Goal: Communication & Community: Ask a question

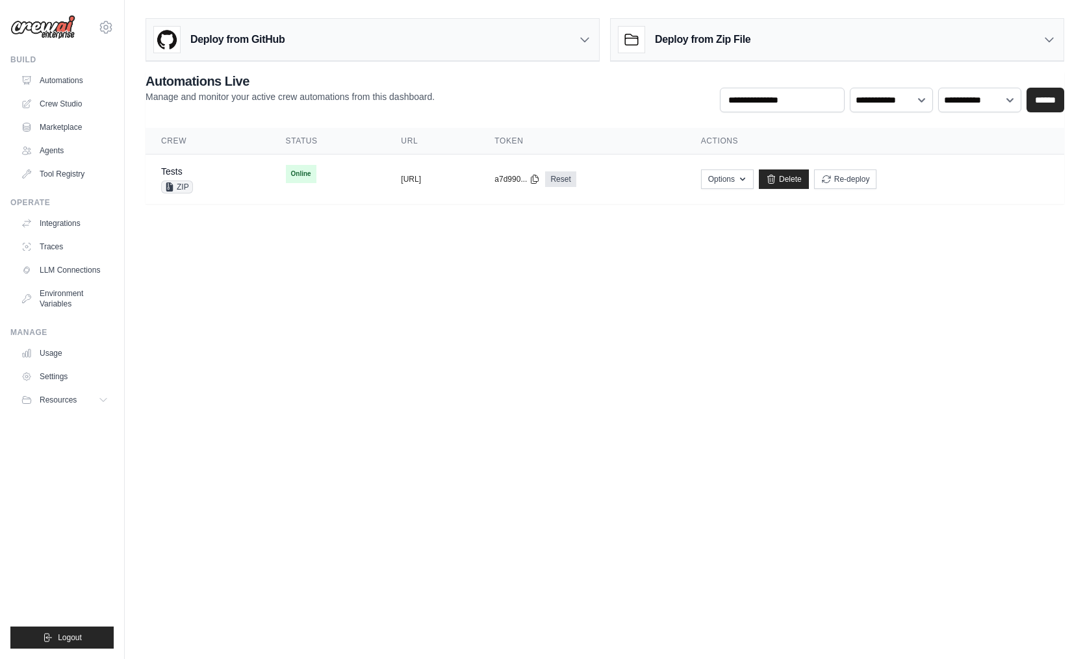
click at [804, 360] on body "s.jzouari@gmail.com Settings Build Automations Crew Studio" at bounding box center [542, 329] width 1085 height 659
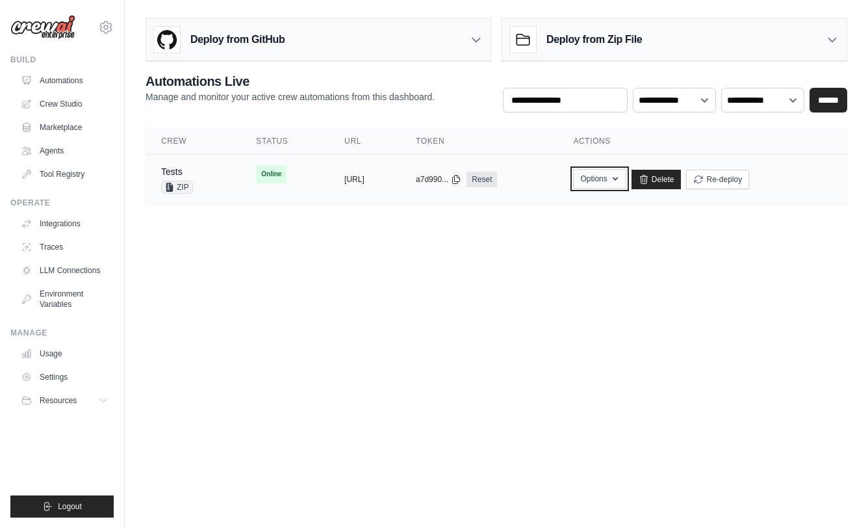
click at [621, 176] on icon "button" at bounding box center [615, 178] width 10 height 10
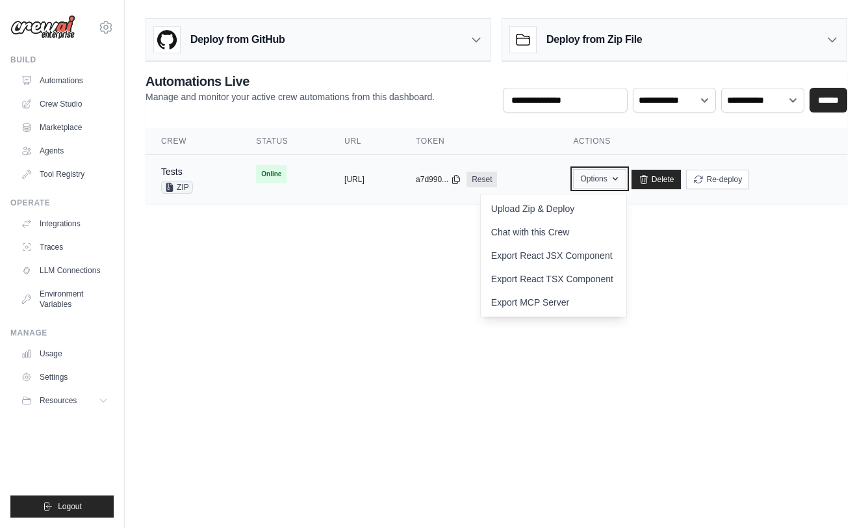
click at [621, 176] on icon "button" at bounding box center [615, 178] width 10 height 10
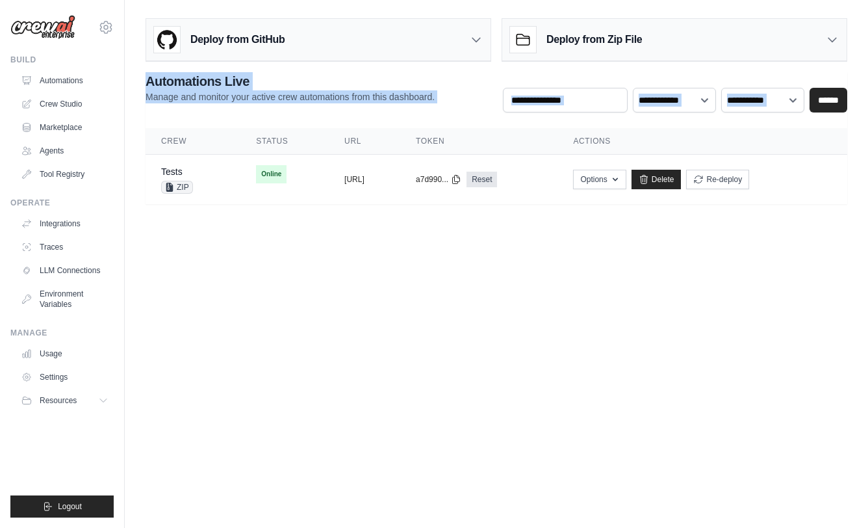
drag, startPoint x: 134, startPoint y: 68, endPoint x: 767, endPoint y: 241, distance: 656.0
click at [767, 241] on body "s.jzouari@gmail.com Settings Build Automations Crew Studio" at bounding box center [434, 264] width 868 height 528
click at [741, 269] on body "s.jzouari@gmail.com Settings Build Automations Crew Studio" at bounding box center [434, 264] width 868 height 528
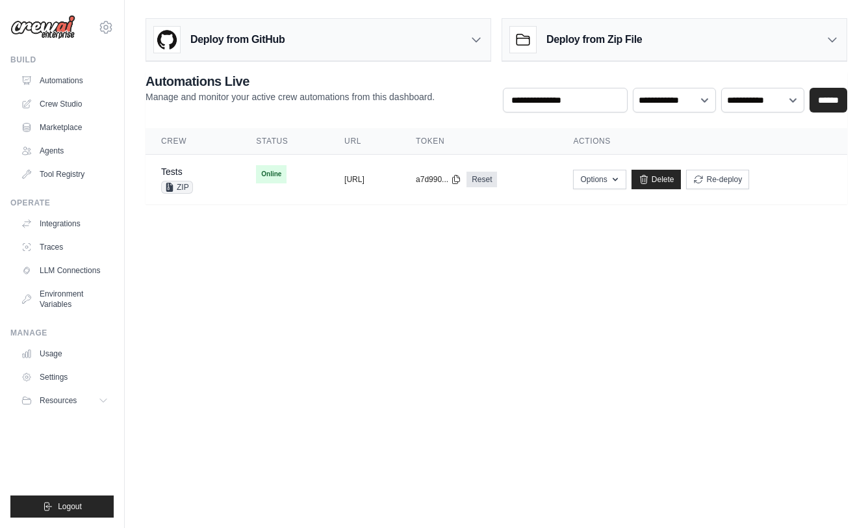
click at [288, 36] on div "Deploy from GitHub" at bounding box center [318, 40] width 344 height 42
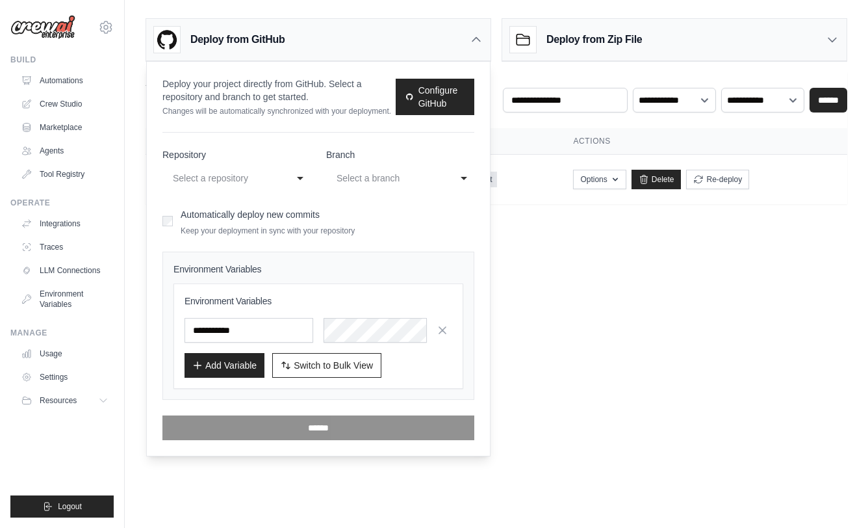
click at [341, 40] on div "Deploy from GitHub" at bounding box center [318, 40] width 344 height 42
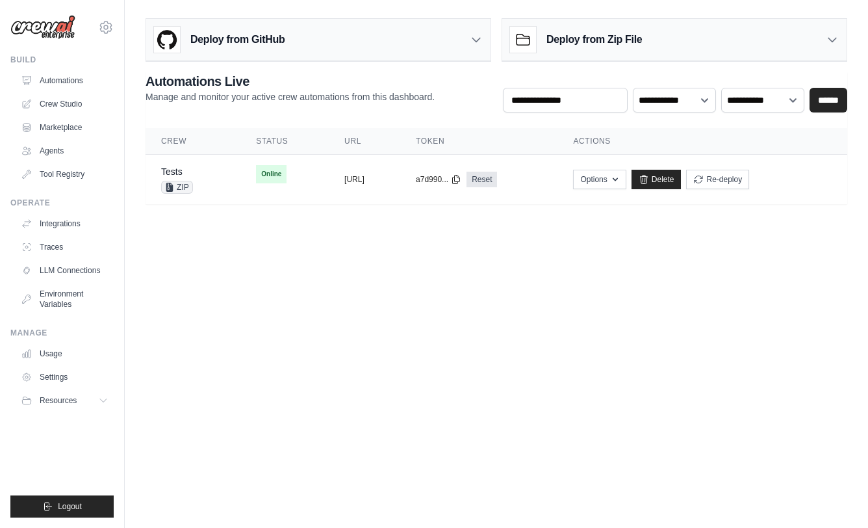
click at [585, 47] on h3 "Deploy from Zip File" at bounding box center [594, 40] width 96 height 16
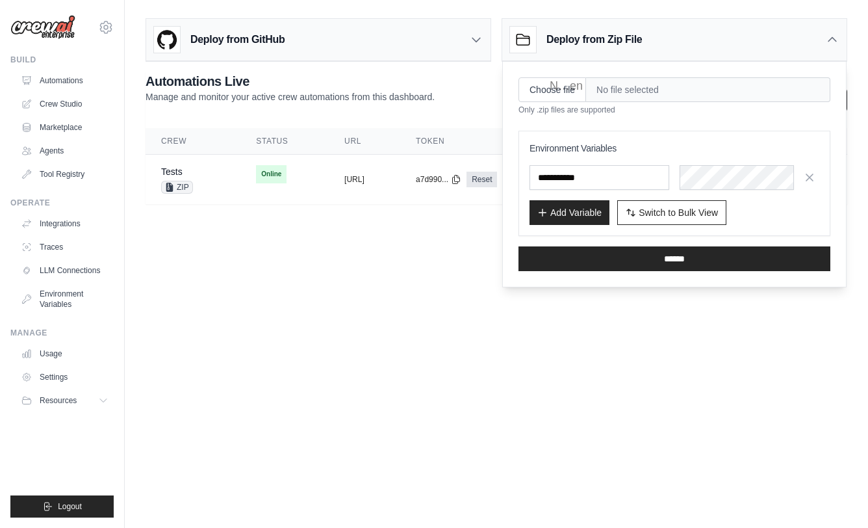
click at [639, 335] on body "s.jzouari@gmail.com Settings Build Automations Crew Studio" at bounding box center [434, 264] width 868 height 528
click at [587, 292] on body "s.jzouari@gmail.com Settings Build Automations Crew Studio" at bounding box center [434, 264] width 868 height 528
click at [816, 175] on button "button" at bounding box center [809, 176] width 21 height 21
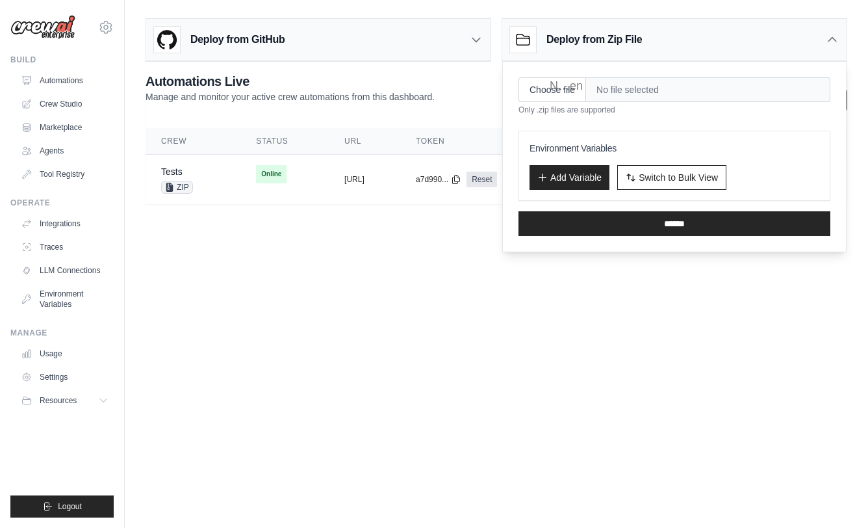
click at [821, 296] on body "s.jzouari@gmail.com Settings Build Automations Crew Studio" at bounding box center [434, 264] width 868 height 528
click at [828, 36] on icon at bounding box center [832, 39] width 13 height 13
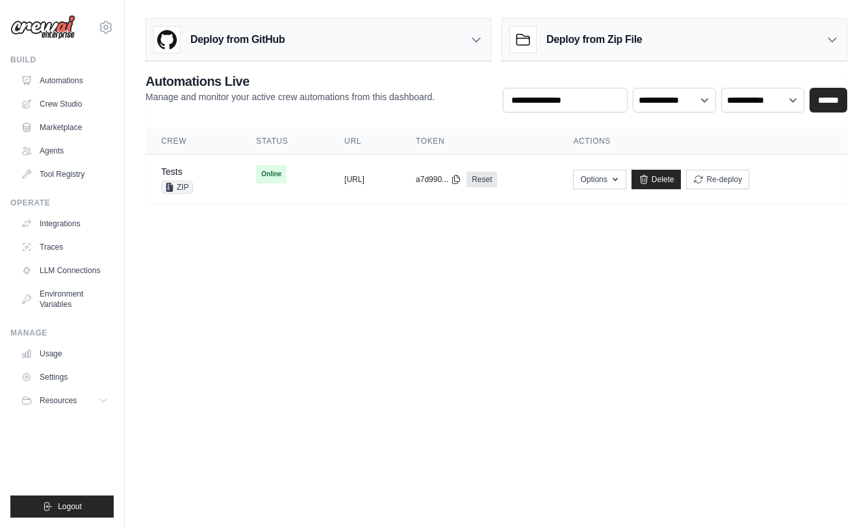
click at [652, 45] on div "Deploy from Zip File" at bounding box center [674, 40] width 344 height 42
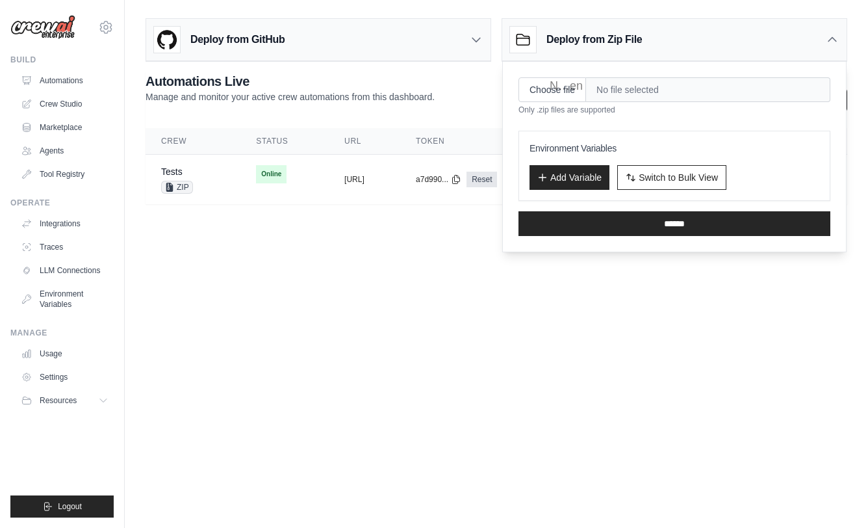
click at [708, 387] on body "s.jzouari@gmail.com Settings Build Automations Crew Studio" at bounding box center [434, 264] width 868 height 528
click at [704, 368] on body "s.jzouari@gmail.com Settings Build Automations Crew Studio" at bounding box center [434, 264] width 868 height 528
click at [834, 36] on icon at bounding box center [832, 39] width 13 height 13
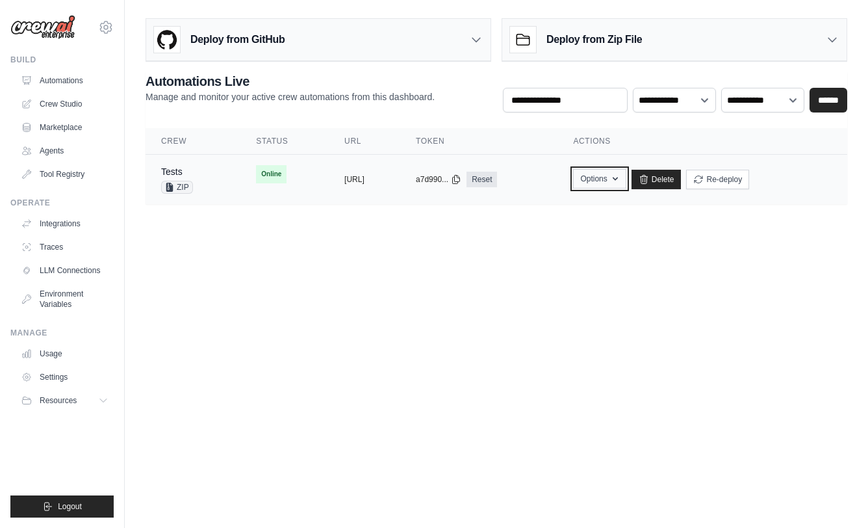
click at [626, 182] on button "Options" at bounding box center [599, 178] width 53 height 19
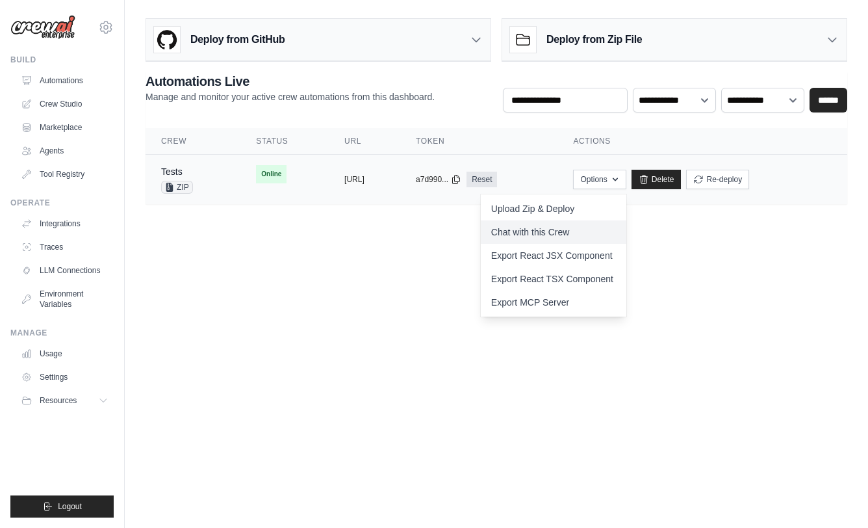
click at [626, 236] on link "Chat with this Crew" at bounding box center [554, 231] width 146 height 23
click at [743, 317] on body "s.jzouari@gmail.com Settings Build Automations Crew Studio" at bounding box center [434, 264] width 868 height 528
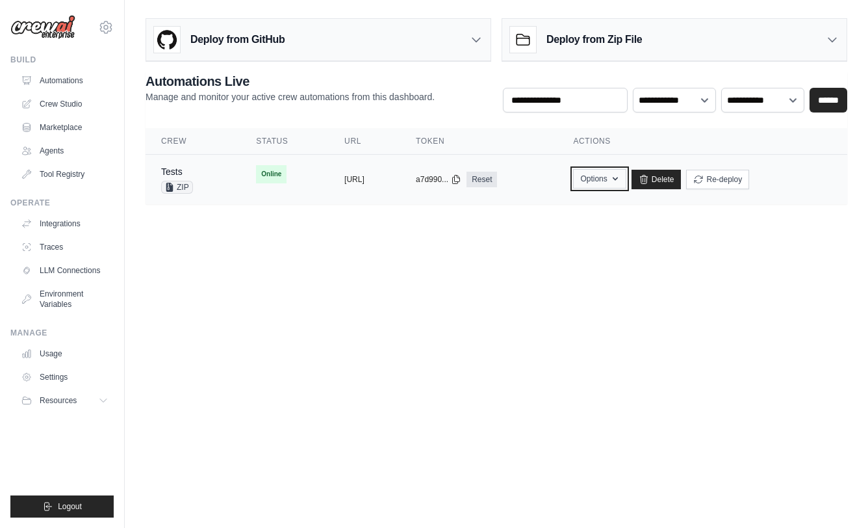
click at [621, 177] on icon "button" at bounding box center [615, 178] width 10 height 10
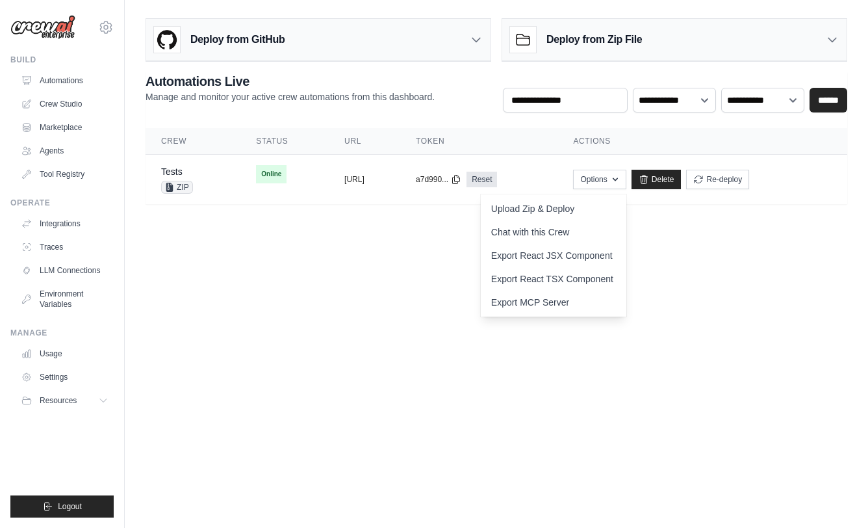
click at [804, 240] on body "s.jzouari@gmail.com Settings Build Automations Crew Studio" at bounding box center [434, 264] width 868 height 528
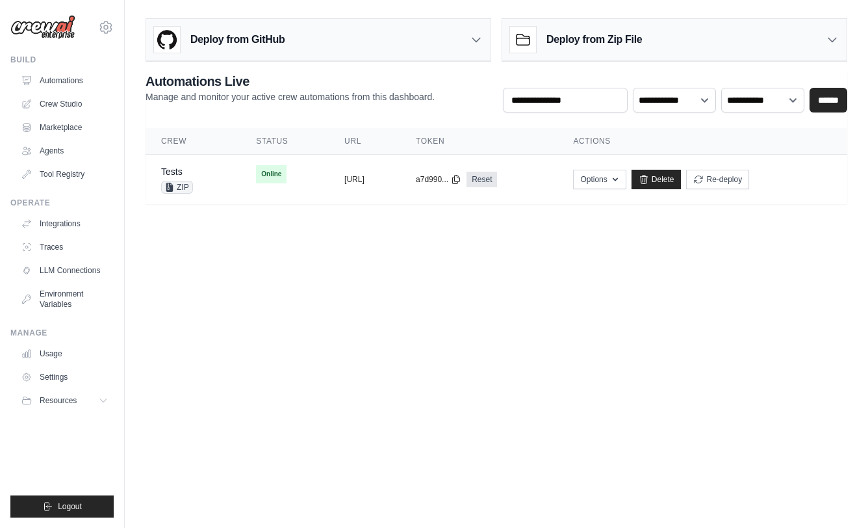
click at [605, 43] on h3 "Deploy from Zip File" at bounding box center [594, 40] width 96 height 16
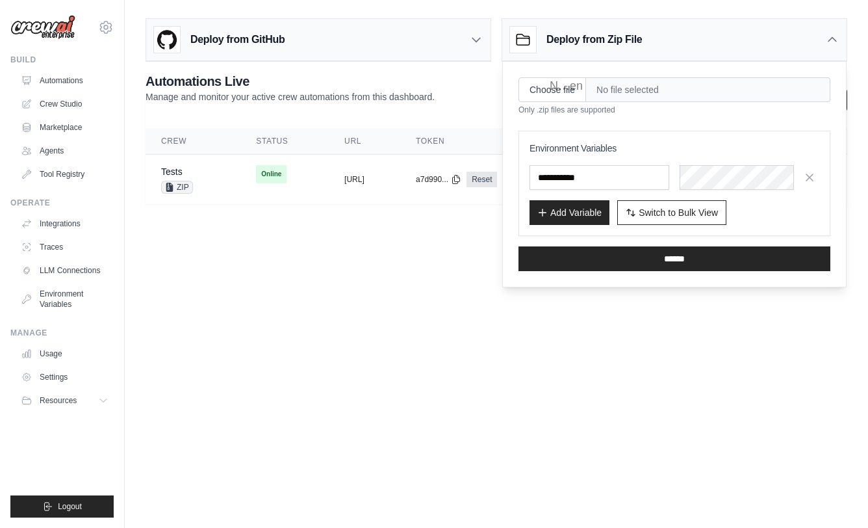
click at [648, 86] on span "No file selected" at bounding box center [708, 89] width 244 height 25
click at [665, 95] on span "No file selected" at bounding box center [708, 89] width 244 height 25
click at [617, 89] on span "No file selected" at bounding box center [708, 89] width 244 height 25
click at [0, 0] on input "text" at bounding box center [0, 0] width 0 height 0
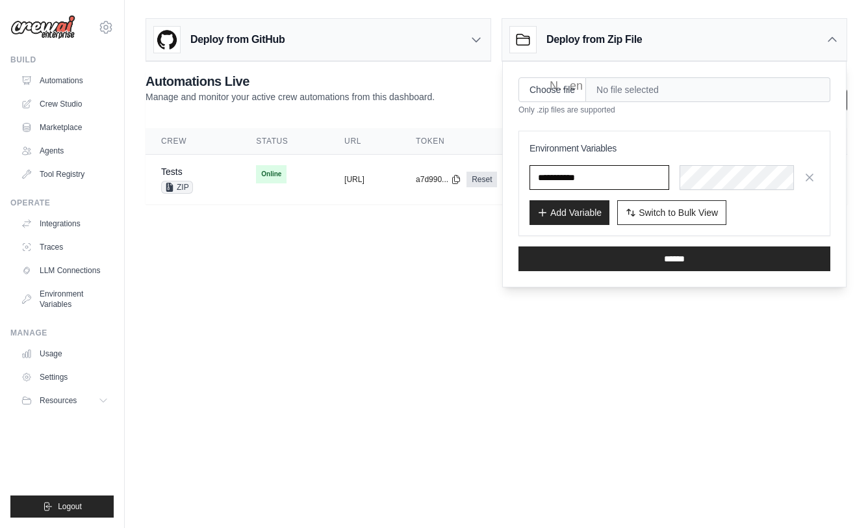
click at [0, 0] on input "text" at bounding box center [0, 0] width 0 height 0
paste input "*****"
type input "*****"
click at [582, 210] on button "Add Variable" at bounding box center [570, 211] width 80 height 25
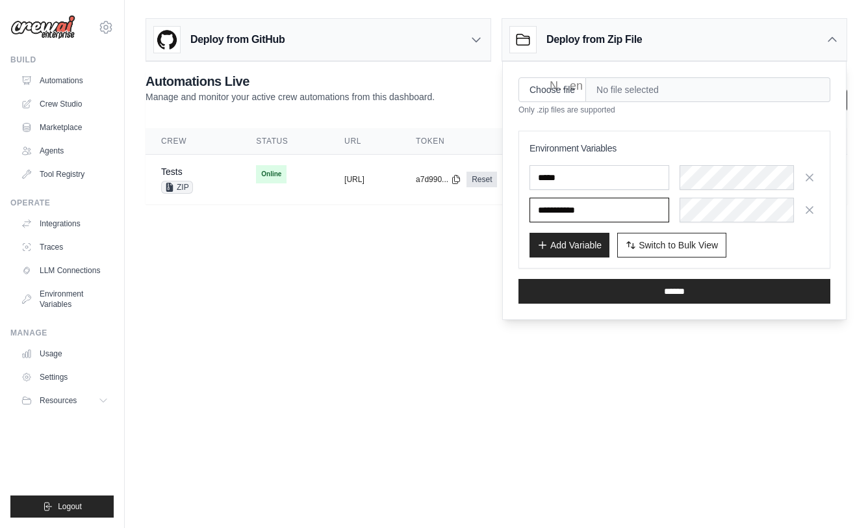
click at [576, 214] on input "text" at bounding box center [600, 210] width 140 height 25
paste input "**********"
type input "**********"
click at [658, 208] on input "**********" at bounding box center [600, 210] width 140 height 25
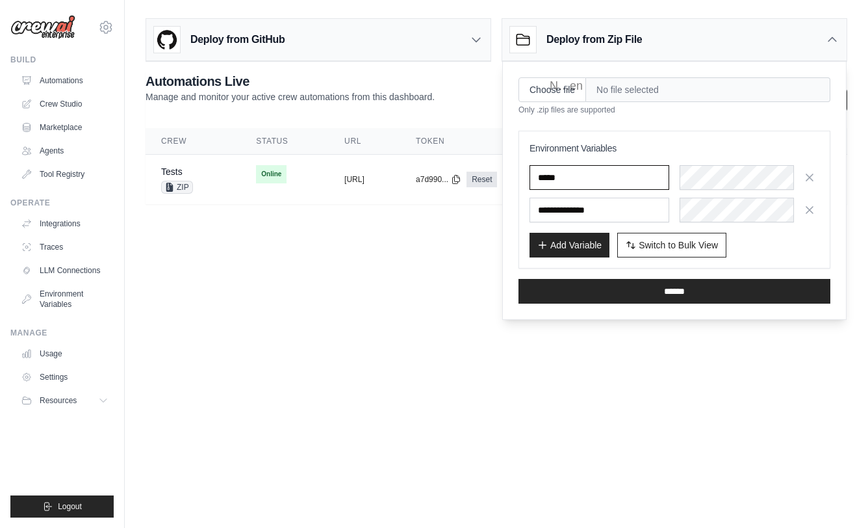
scroll to position [0, 0]
click at [0, 0] on input "*****" at bounding box center [0, 0] width 0 height 0
click at [660, 244] on span "Switch to Bulk View" at bounding box center [678, 244] width 79 height 13
type textarea "**********"
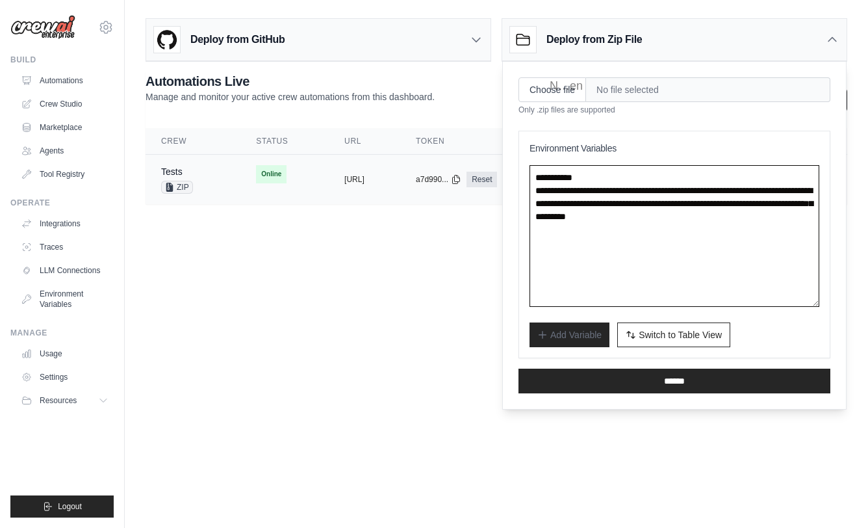
drag, startPoint x: 720, startPoint y: 252, endPoint x: 493, endPoint y: 169, distance: 242.1
click at [493, 169] on div "**********" at bounding box center [496, 108] width 743 height 191
click at [652, 274] on textarea "**********" at bounding box center [675, 236] width 290 height 142
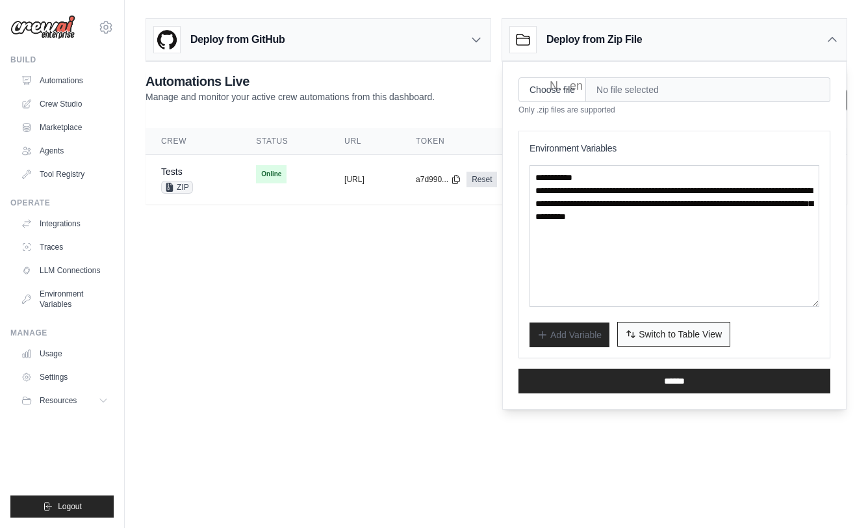
click at [701, 338] on span "Switch to Table View" at bounding box center [680, 333] width 83 height 13
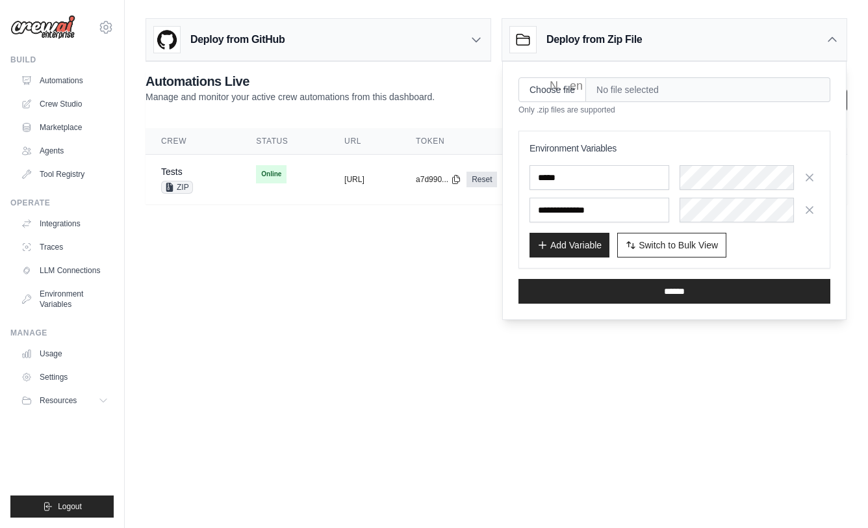
click at [677, 86] on span "No file selected" at bounding box center [708, 89] width 244 height 25
click at [553, 88] on input "Choose file" at bounding box center [553, 89] width 68 height 25
type input "**********"
drag, startPoint x: 693, startPoint y: 288, endPoint x: 634, endPoint y: 381, distance: 110.1
click at [634, 383] on body "s.jzouari@gmail.com Settings Build Automations Crew Studio" at bounding box center [434, 264] width 868 height 528
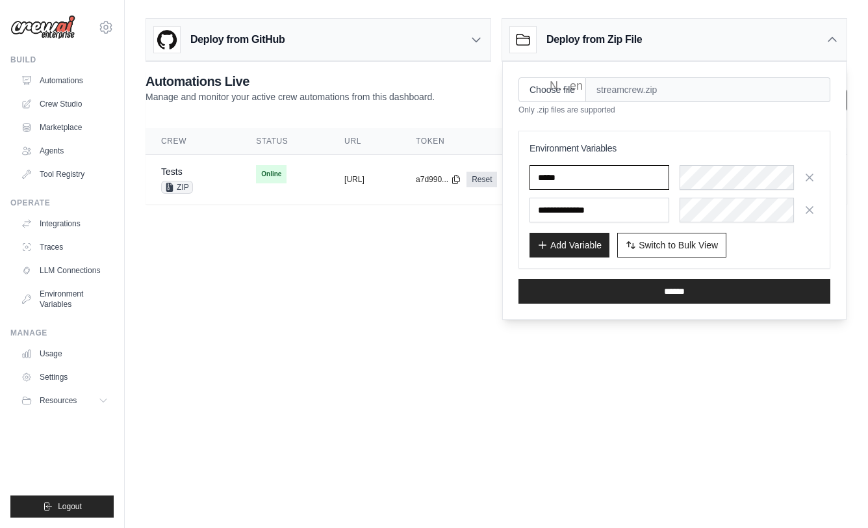
click at [600, 175] on input "*****" at bounding box center [600, 177] width 140 height 25
click at [659, 173] on div "*****" at bounding box center [675, 177] width 290 height 25
click at [699, 233] on button "Switch to Bulk View Switch to Table View" at bounding box center [671, 244] width 109 height 25
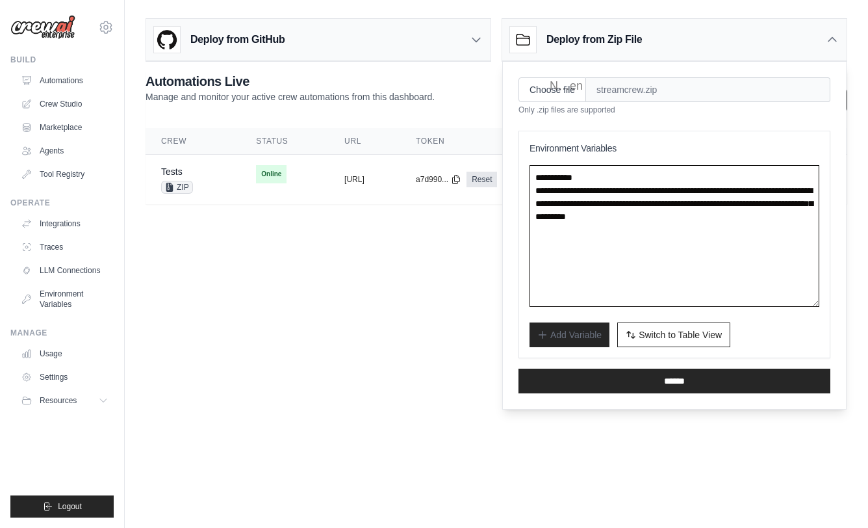
drag, startPoint x: 682, startPoint y: 234, endPoint x: 515, endPoint y: 174, distance: 177.4
click at [515, 174] on div "**********" at bounding box center [674, 235] width 343 height 347
click at [605, 244] on textarea "**********" at bounding box center [675, 236] width 290 height 142
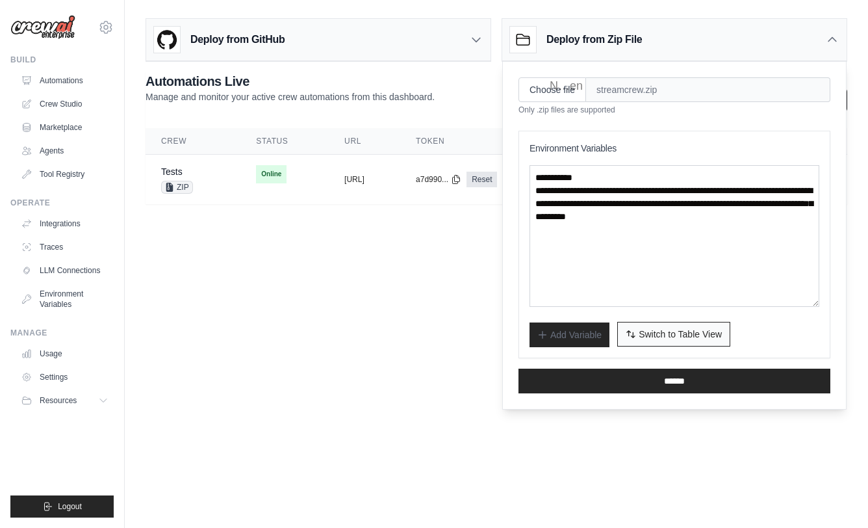
click at [676, 331] on span "Switch to Table View" at bounding box center [680, 333] width 83 height 13
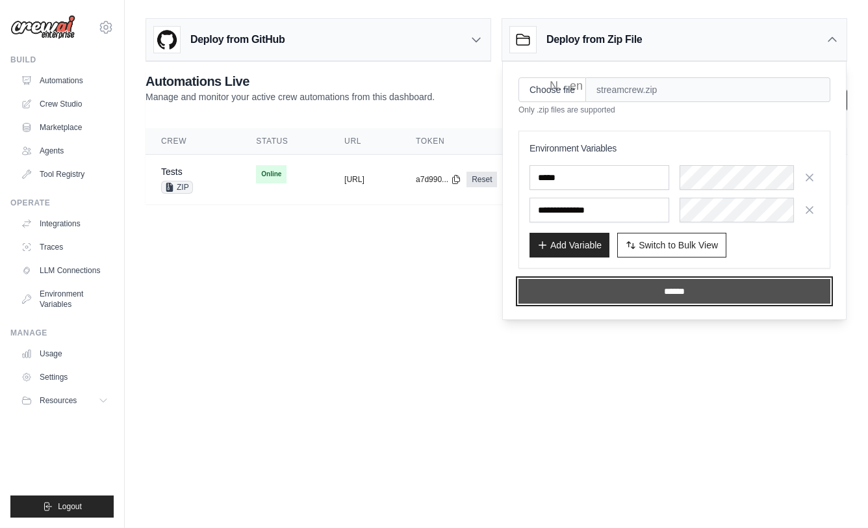
click at [683, 285] on input "******" at bounding box center [675, 291] width 312 height 25
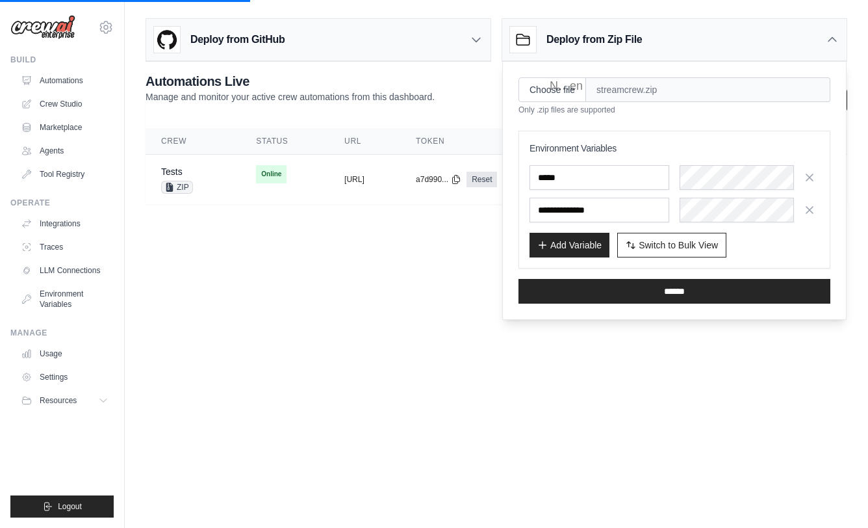
click at [657, 83] on span "streamcrew.zip" at bounding box center [708, 89] width 244 height 25
click at [829, 44] on icon at bounding box center [832, 39] width 13 height 13
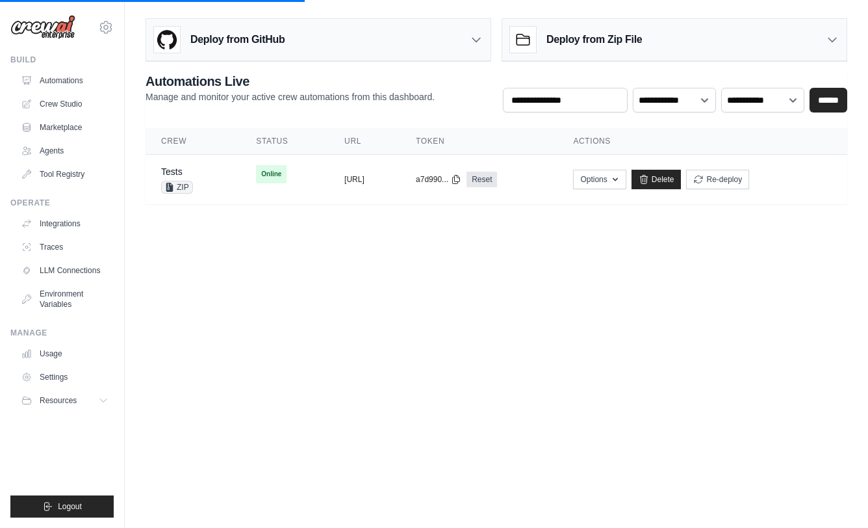
click at [825, 43] on div "Deploy from Zip File" at bounding box center [674, 40] width 344 height 42
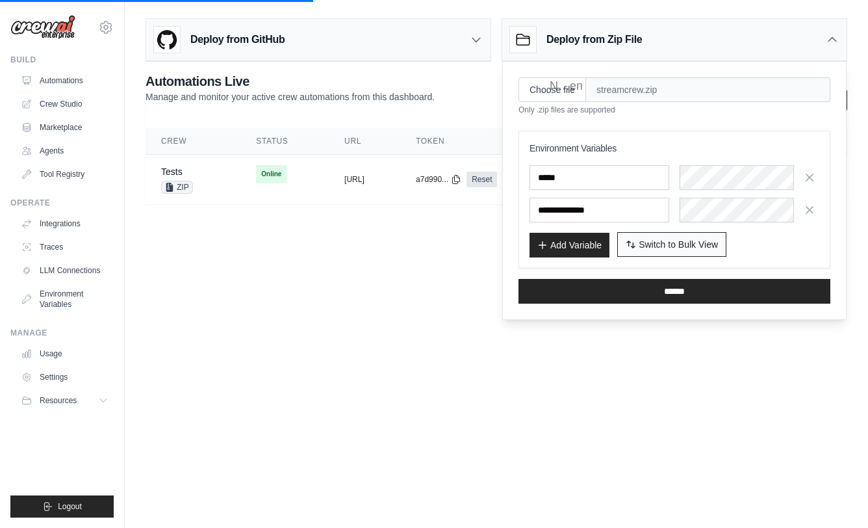
click at [640, 246] on span "Switch to Bulk View" at bounding box center [678, 244] width 79 height 13
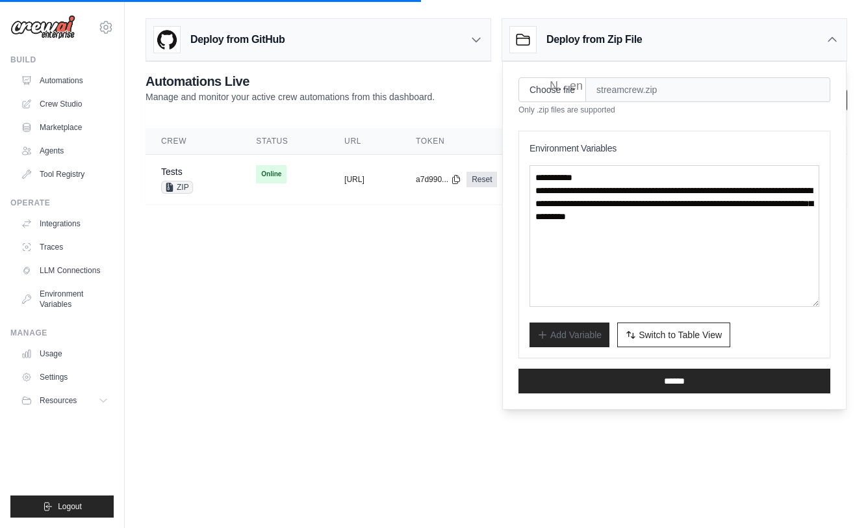
click at [834, 32] on div "Deploy from Zip File" at bounding box center [674, 40] width 344 height 42
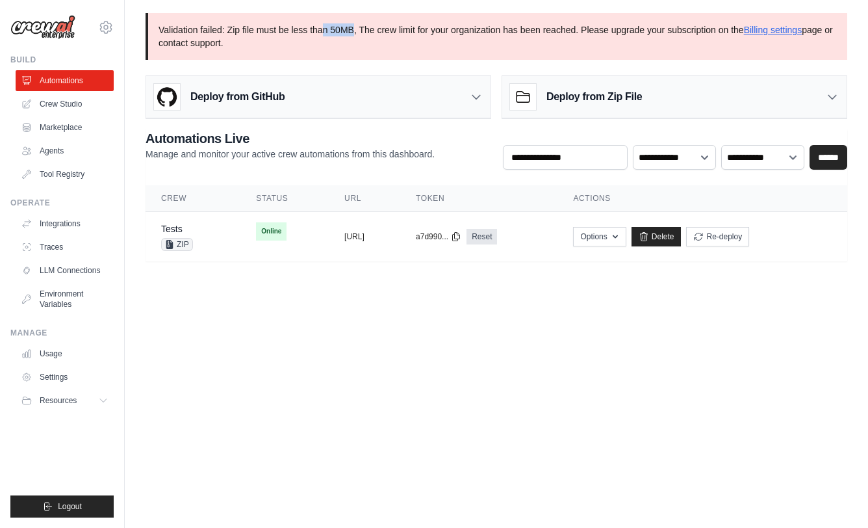
drag, startPoint x: 322, startPoint y: 27, endPoint x: 353, endPoint y: 34, distance: 31.9
click at [353, 34] on p "Validation failed: Zip file must be less than 50MB, The crew limit for your org…" at bounding box center [497, 36] width 702 height 47
drag, startPoint x: 678, startPoint y: 29, endPoint x: 440, endPoint y: 29, distance: 237.8
click at [440, 29] on p "Validation failed: Zip file must be less than 50MB, The crew limit for your org…" at bounding box center [497, 36] width 702 height 47
click at [294, 231] on td "Online" at bounding box center [284, 231] width 88 height 39
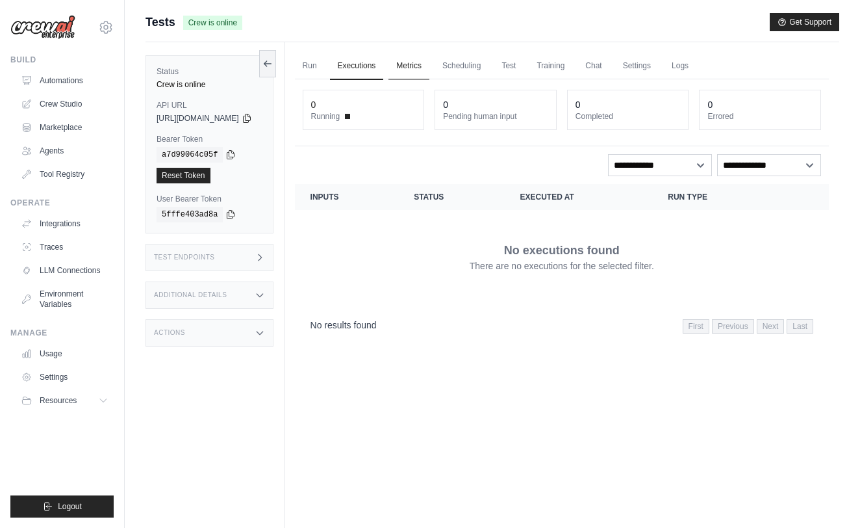
click at [429, 68] on link "Metrics" at bounding box center [409, 66] width 41 height 27
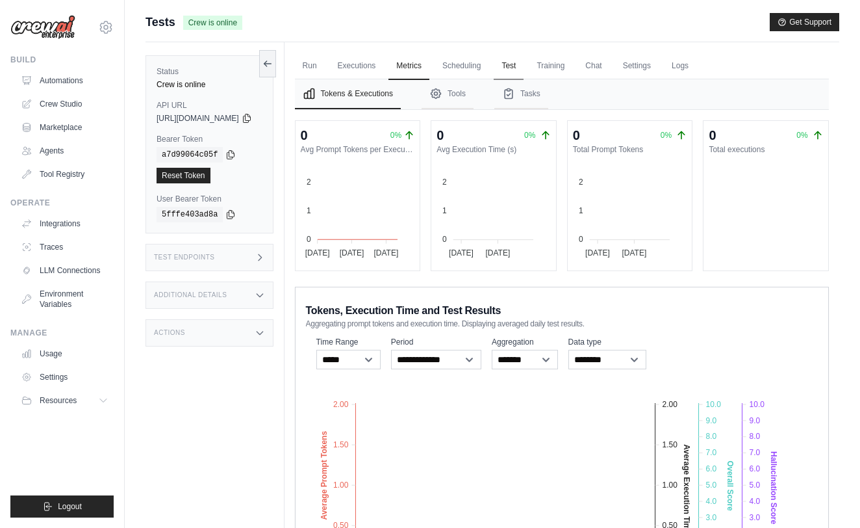
click at [524, 56] on link "Test" at bounding box center [509, 66] width 30 height 27
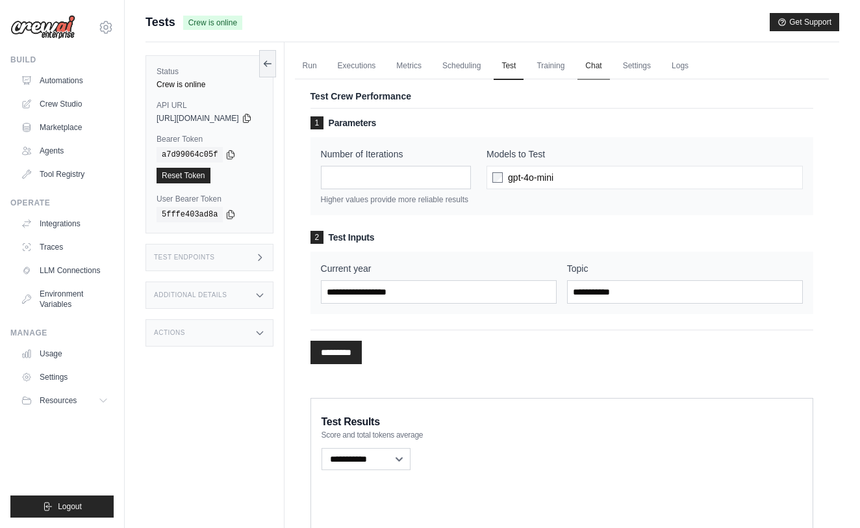
click at [609, 70] on link "Chat" at bounding box center [594, 66] width 32 height 27
click at [325, 68] on link "Run" at bounding box center [310, 66] width 30 height 27
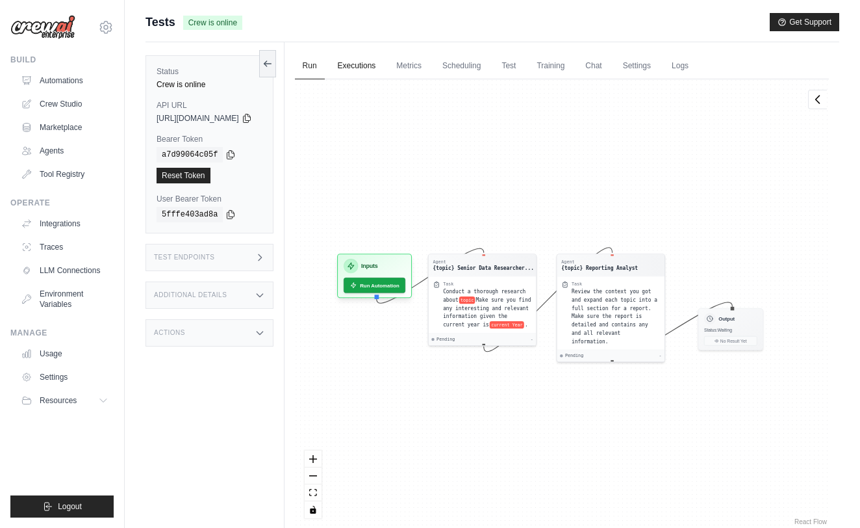
click at [381, 69] on link "Executions" at bounding box center [357, 66] width 54 height 27
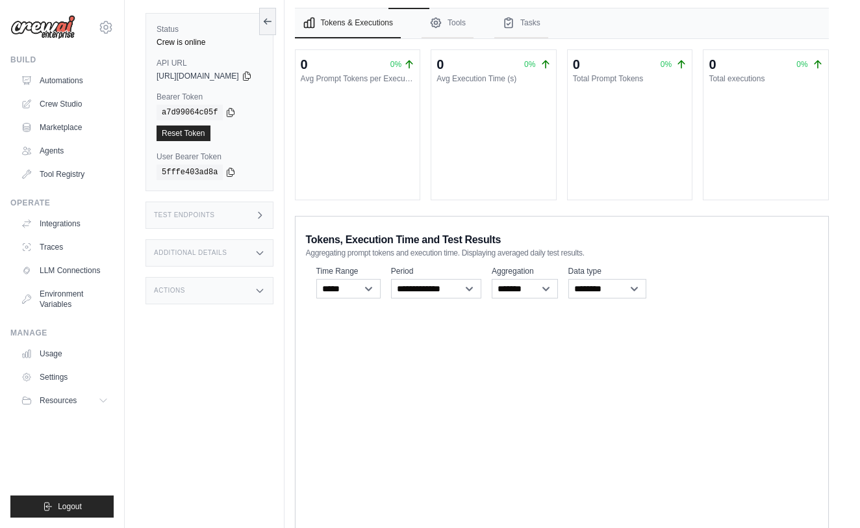
scroll to position [79, 0]
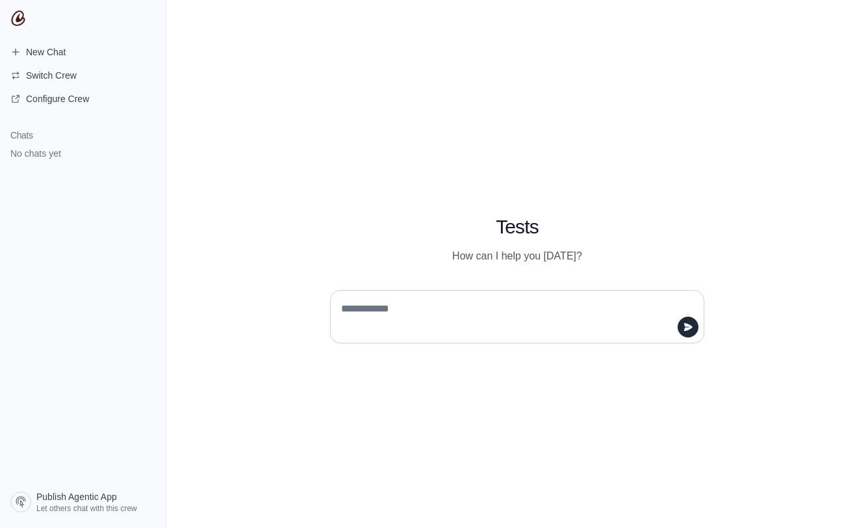
click at [385, 320] on textarea at bounding box center [514, 316] width 350 height 36
type textarea "**********"
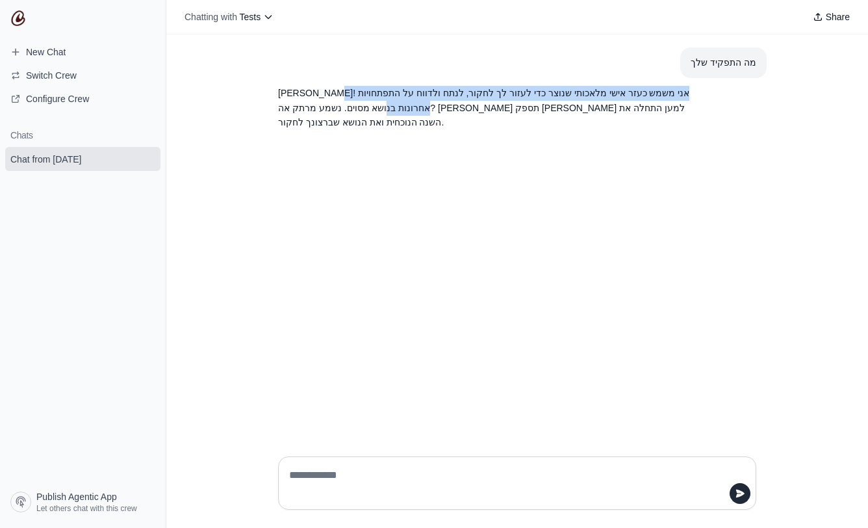
drag, startPoint x: 645, startPoint y: 91, endPoint x: 281, endPoint y: 83, distance: 363.3
click at [281, 83] on section "שלום! אני משמש כעזר אישי מלאכותי שנוצר כדי לעזור לך לחקור, לנתח ולדווח על התפתח…" at bounding box center [486, 108] width 437 height 60
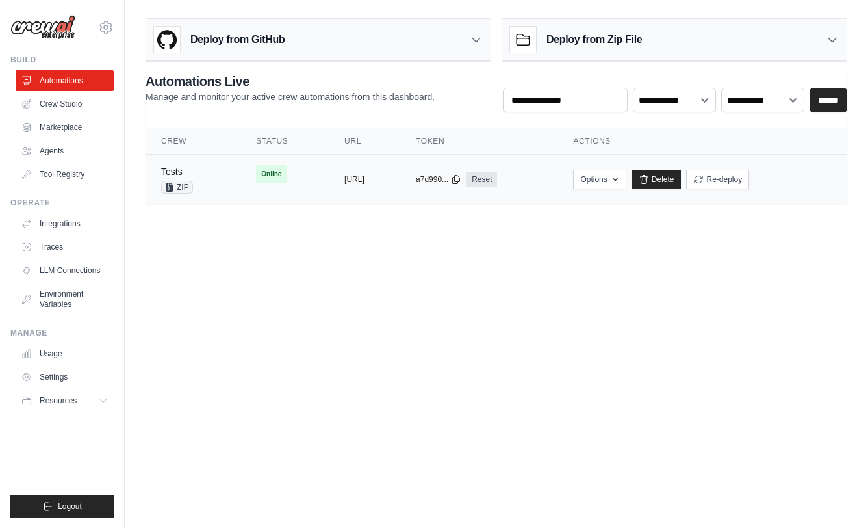
click at [285, 188] on td "Online" at bounding box center [284, 174] width 88 height 39
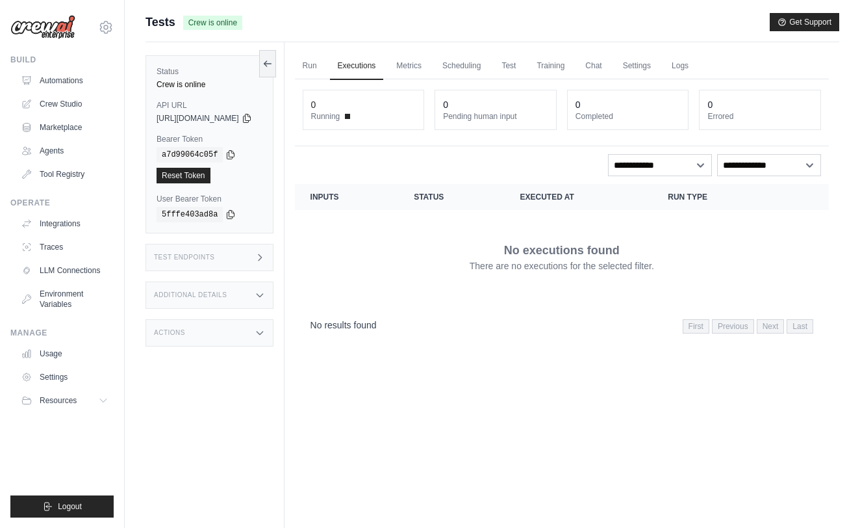
click at [207, 120] on span "[URL][DOMAIN_NAME]" at bounding box center [198, 118] width 83 height 10
click at [207, 120] on span "https://tests-bc674c44-02e5-4305-a43c-3706462c0934-45d2c87e.crewai.com" at bounding box center [198, 118] width 83 height 10
click at [207, 120] on span "[URL][DOMAIN_NAME]" at bounding box center [198, 118] width 83 height 10
click at [429, 69] on link "Metrics" at bounding box center [409, 66] width 41 height 27
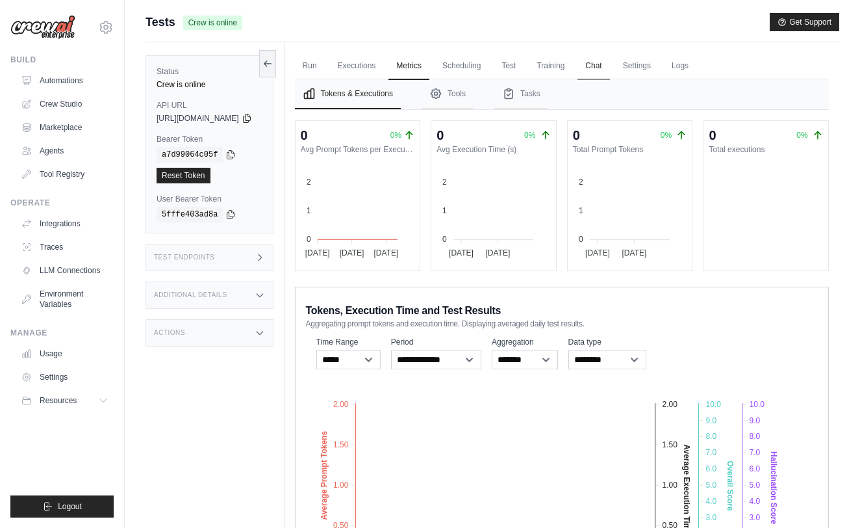
click at [609, 62] on link "Chat" at bounding box center [594, 66] width 32 height 27
click at [207, 23] on span "Crew is online" at bounding box center [212, 23] width 59 height 14
click at [52, 355] on link "Usage" at bounding box center [66, 353] width 98 height 21
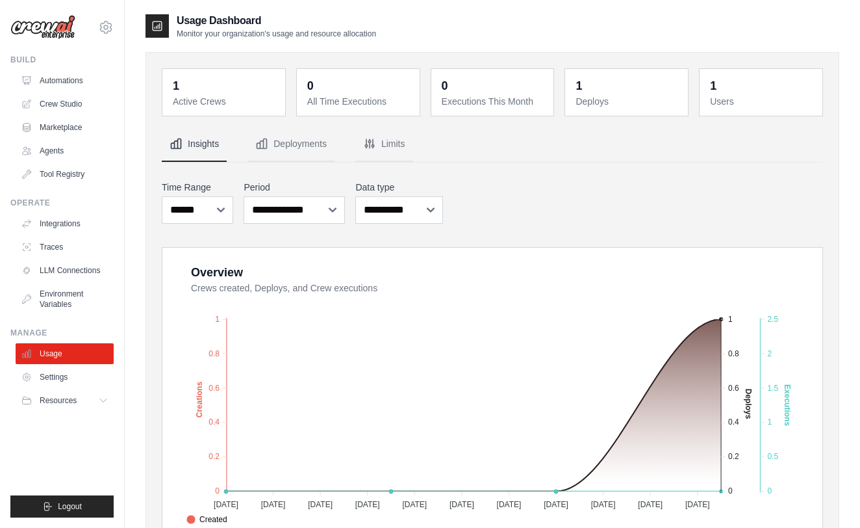
click at [60, 31] on img at bounding box center [42, 27] width 65 height 25
click at [62, 40] on div "s.jzouari@gmail.com Settings" at bounding box center [61, 21] width 103 height 42
click at [60, 39] on div "s.jzouari@gmail.com Settings" at bounding box center [61, 21] width 103 height 42
click at [64, 31] on img at bounding box center [42, 27] width 65 height 25
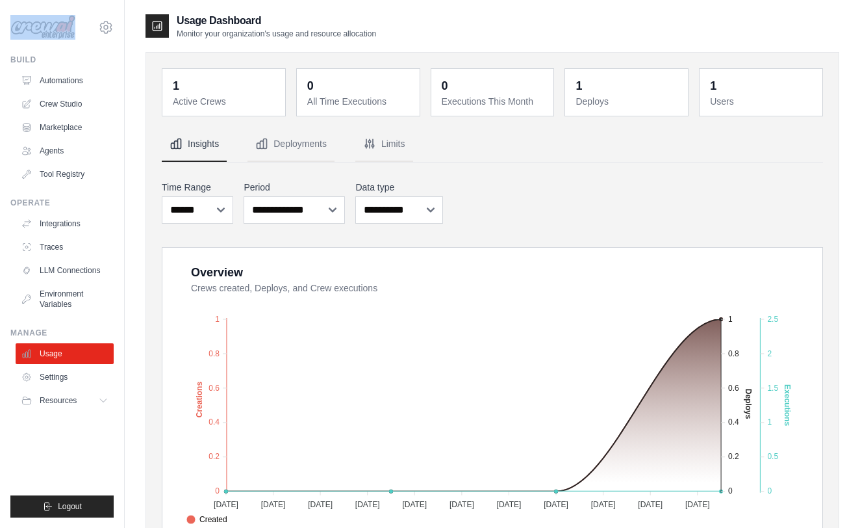
click at [114, 28] on div "s.jzouari@gmail.com Settings Build Automations Crew Studio Marketplace" at bounding box center [62, 264] width 125 height 528
click at [111, 27] on icon at bounding box center [106, 27] width 16 height 16
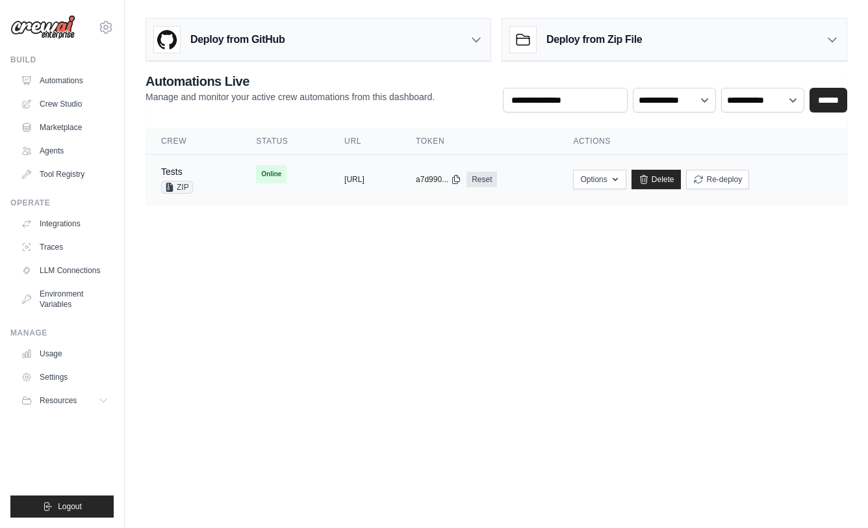
click at [361, 194] on td "copied [URL]" at bounding box center [364, 180] width 71 height 50
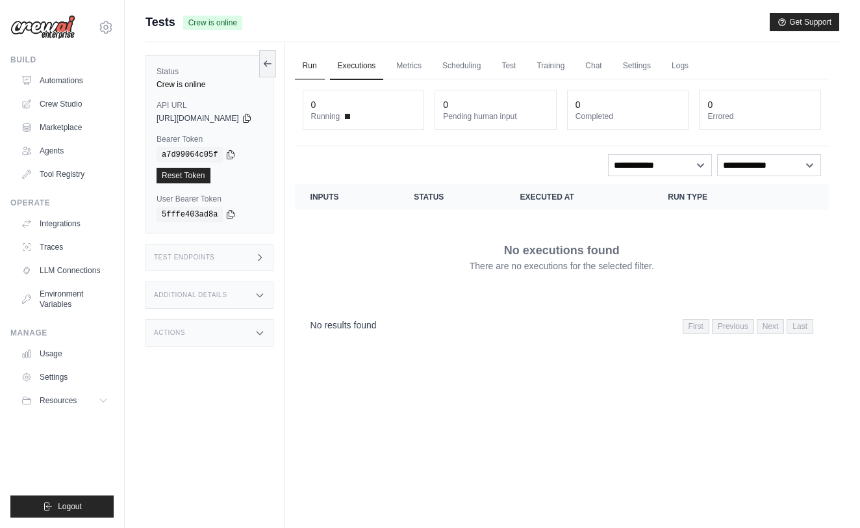
click at [325, 65] on link "Run" at bounding box center [310, 66] width 30 height 27
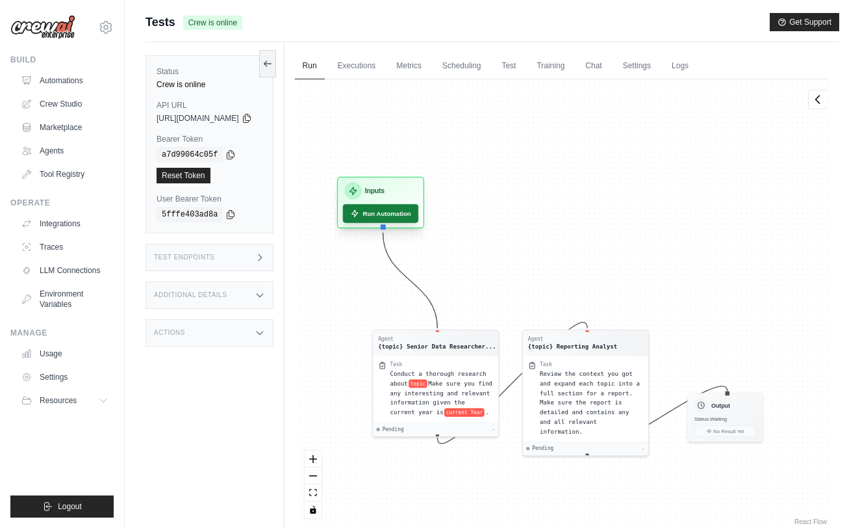
drag, startPoint x: 392, startPoint y: 262, endPoint x: 421, endPoint y: 207, distance: 62.5
click at [418, 206] on button "Run Automation" at bounding box center [380, 213] width 76 height 19
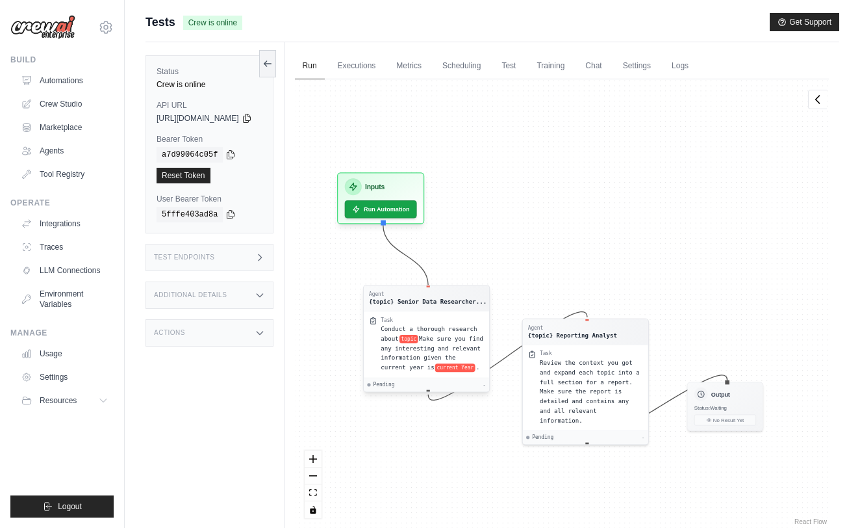
drag, startPoint x: 452, startPoint y: 385, endPoint x: 442, endPoint y: 356, distance: 31.0
click at [442, 356] on span "Make sure you find any interesting and relevant information given the current y…" at bounding box center [432, 353] width 103 height 36
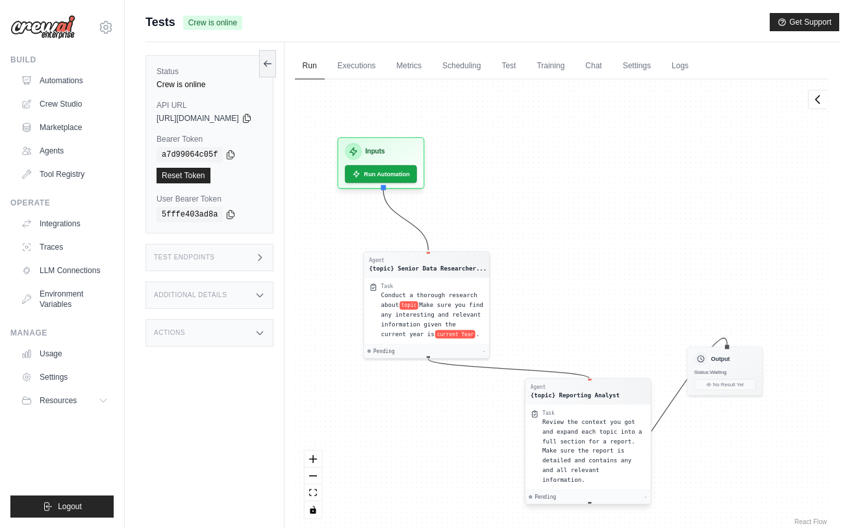
drag, startPoint x: 582, startPoint y: 426, endPoint x: 585, endPoint y: 489, distance: 63.1
click at [585, 489] on div "Agent {topic} Reporting Analyst Task Review the context you got and expand each…" at bounding box center [587, 441] width 127 height 127
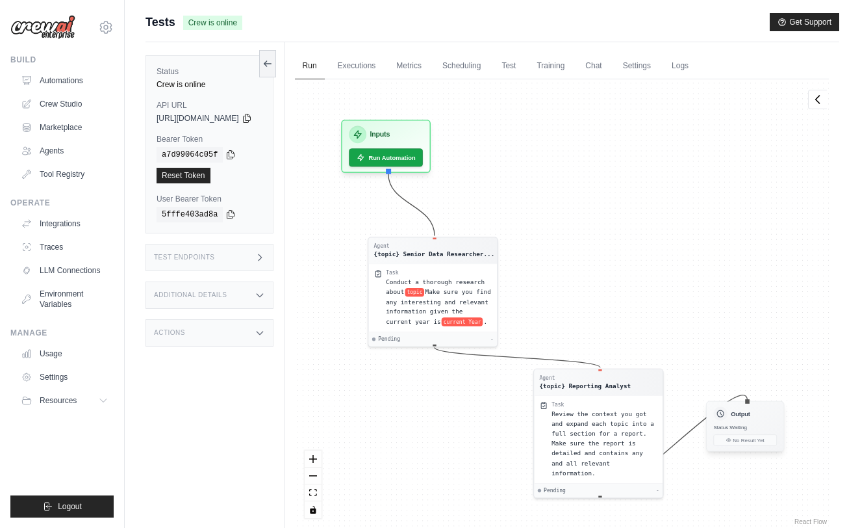
drag, startPoint x: 724, startPoint y: 377, endPoint x: 747, endPoint y: 448, distance: 74.2
click at [747, 448] on div "Output Status: Waiting No Result Yet" at bounding box center [745, 426] width 78 height 50
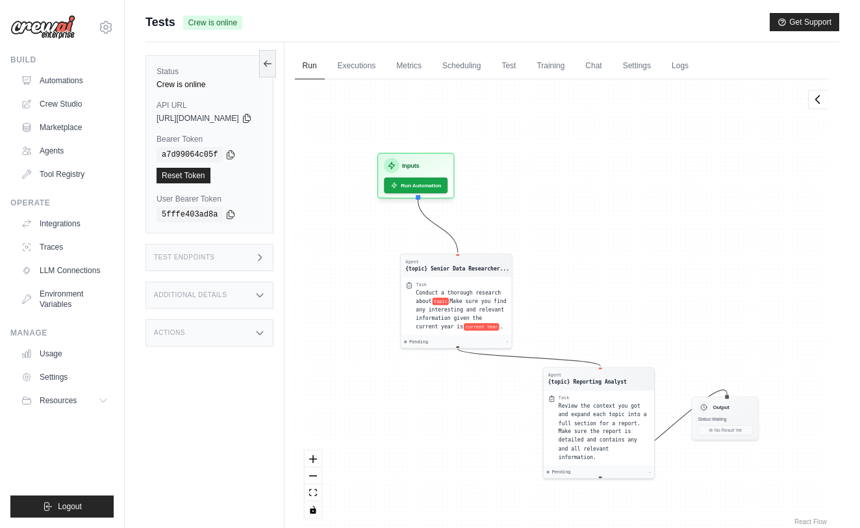
click at [760, 481] on div "Agent {topic} Senior Data Researcher... Task Conduct a thorough research about …" at bounding box center [562, 303] width 534 height 448
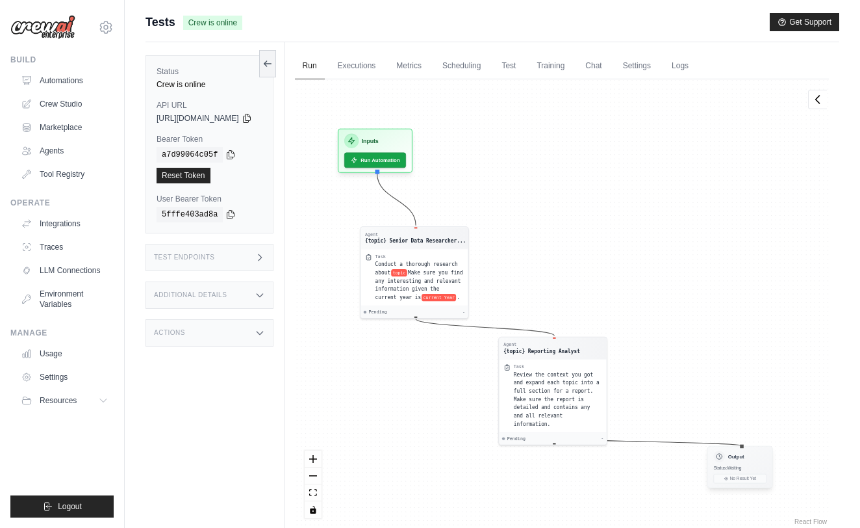
drag, startPoint x: 745, startPoint y: 417, endPoint x: 767, endPoint y: 476, distance: 62.5
click at [772, 481] on div "Output Status: Waiting No Result Yet" at bounding box center [741, 467] width 66 height 42
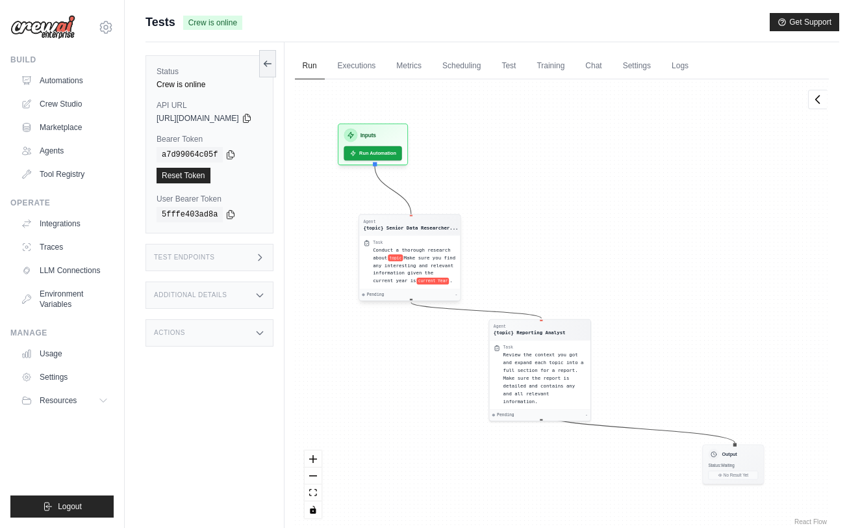
click at [433, 250] on span "Conduct a thorough research about" at bounding box center [411, 253] width 77 height 13
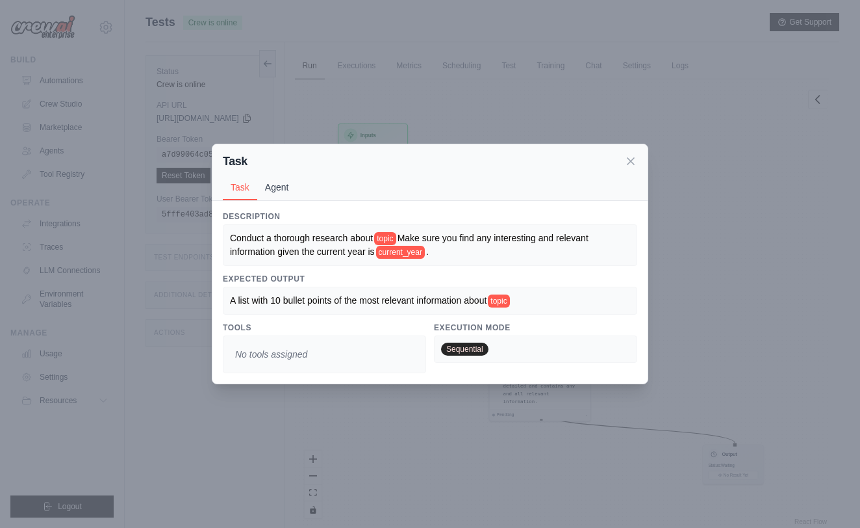
click at [286, 185] on button "Agent" at bounding box center [277, 187] width 40 height 25
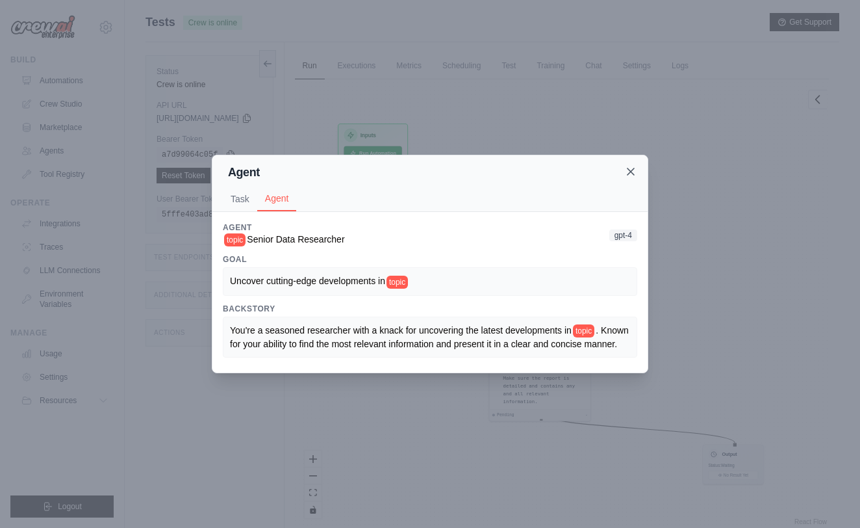
click at [634, 168] on icon at bounding box center [630, 171] width 13 height 13
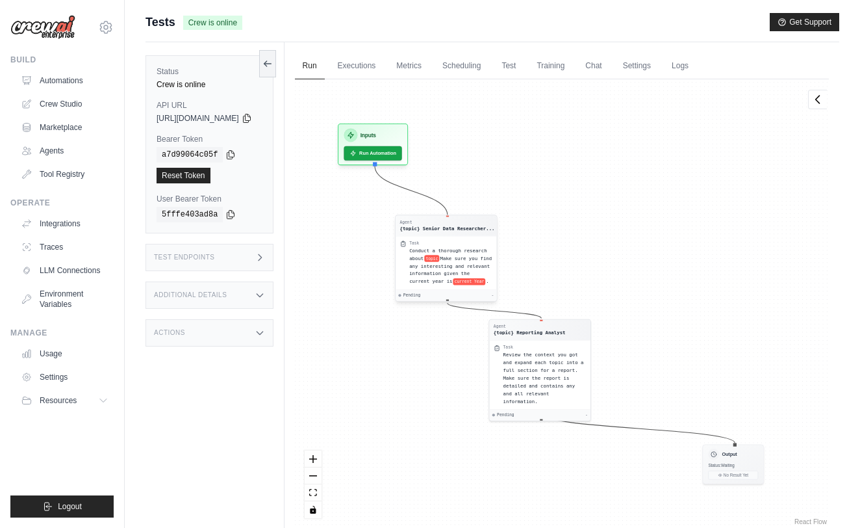
drag, startPoint x: 429, startPoint y: 265, endPoint x: 468, endPoint y: 266, distance: 39.0
click at [468, 266] on span "Make sure you find any interesting and relevant information given the current y…" at bounding box center [450, 269] width 83 height 29
click at [47, 33] on img at bounding box center [42, 27] width 65 height 25
click at [66, 105] on link "Crew Studio" at bounding box center [66, 104] width 98 height 21
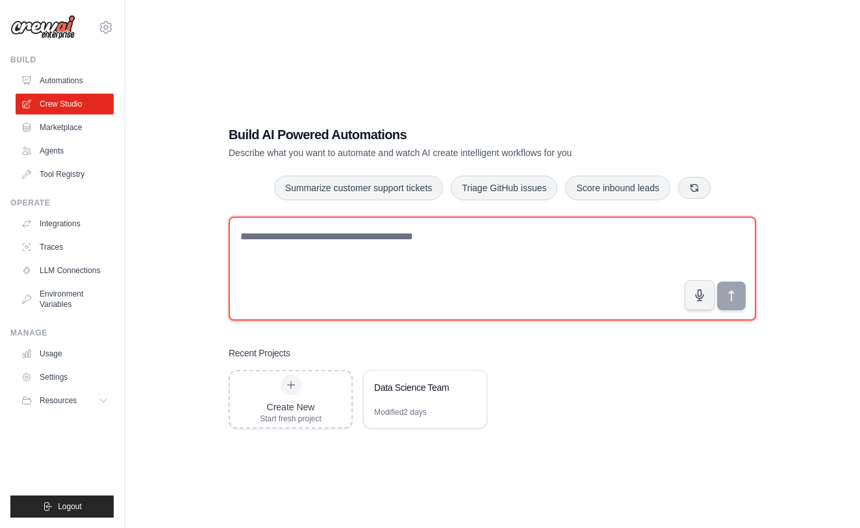
click at [346, 273] on textarea at bounding box center [493, 268] width 528 height 104
type textarea "*"
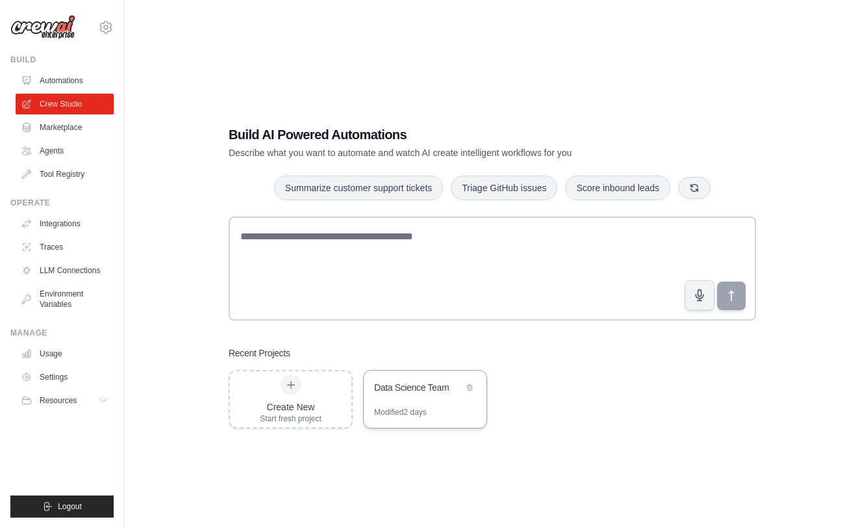
click at [447, 405] on div "Data Science Team" at bounding box center [425, 388] width 123 height 36
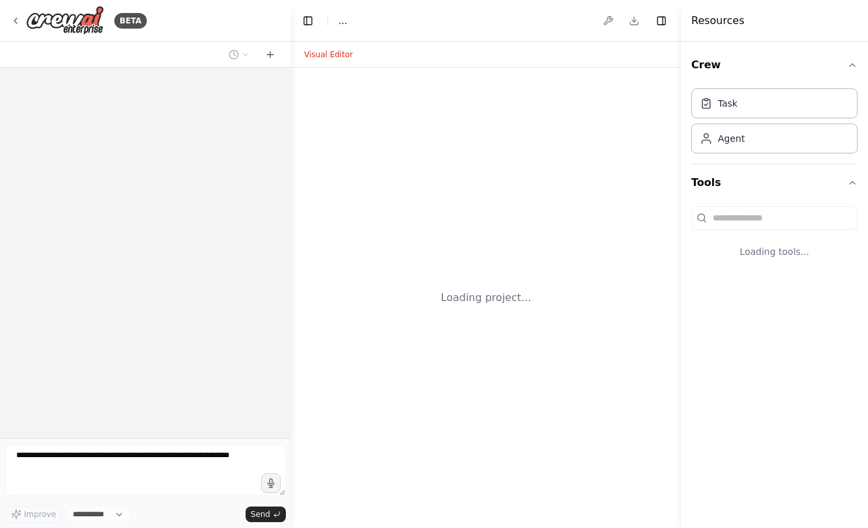
select select "****"
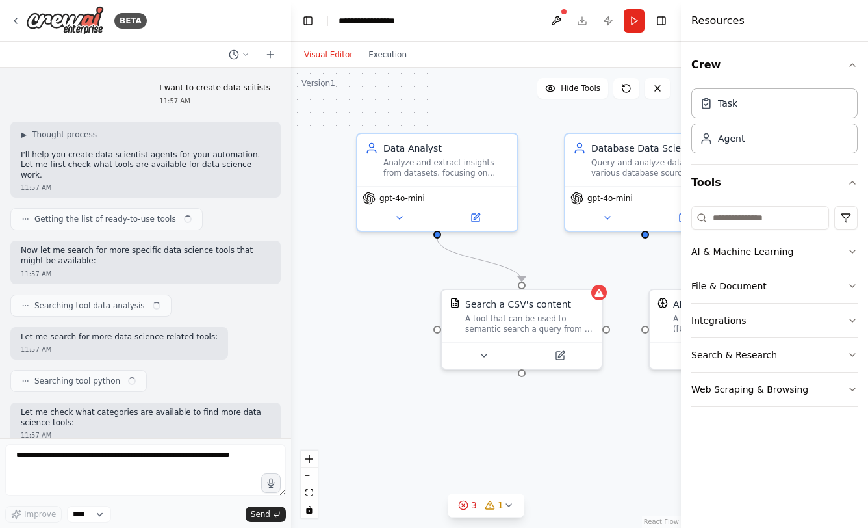
scroll to position [937, 0]
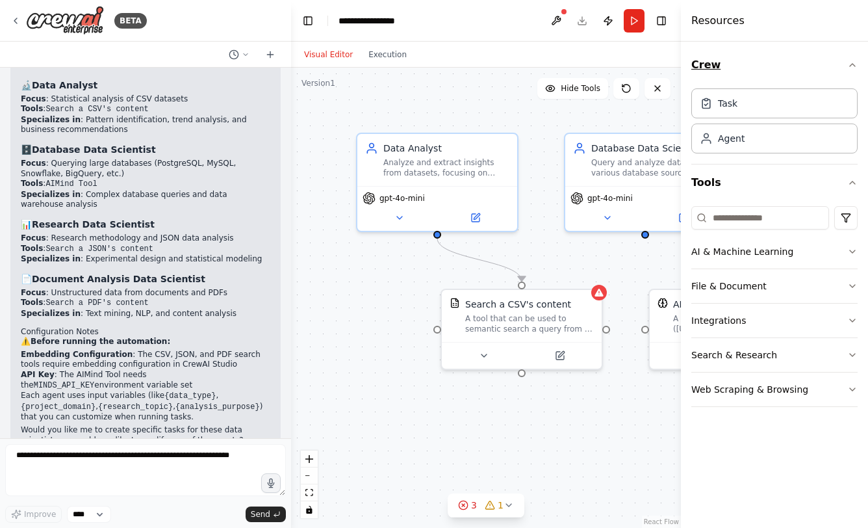
click at [854, 60] on icon "button" at bounding box center [852, 65] width 10 height 10
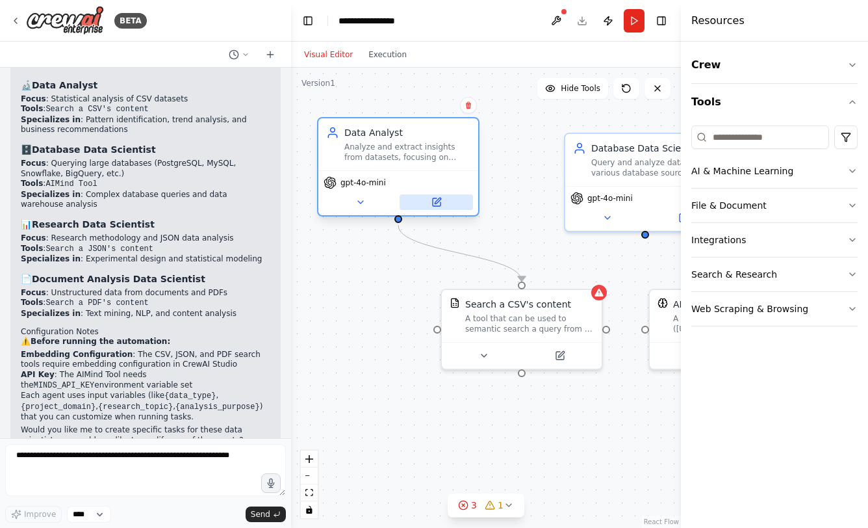
drag, startPoint x: 459, startPoint y: 213, endPoint x: 424, endPoint y: 203, distance: 37.0
click at [433, 203] on icon at bounding box center [437, 202] width 8 height 8
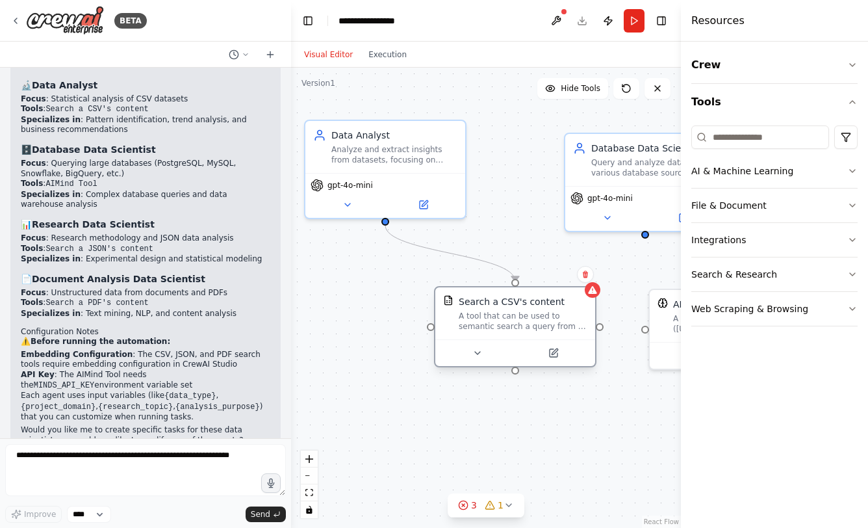
drag, startPoint x: 500, startPoint y: 328, endPoint x: 454, endPoint y: 337, distance: 46.4
click at [459, 331] on div "A tool that can be used to semantic search a query from a CSV's content." at bounding box center [523, 321] width 129 height 21
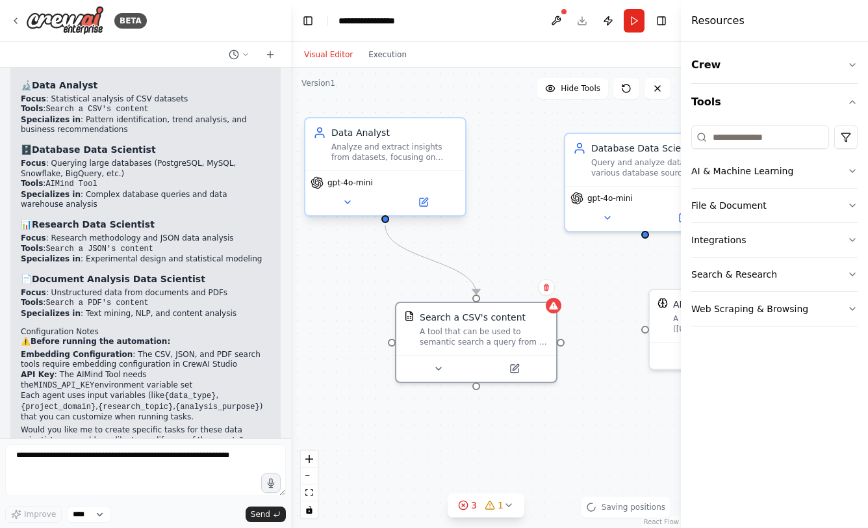
click at [424, 213] on div "gpt-4o-mini" at bounding box center [385, 192] width 160 height 45
click at [424, 203] on icon at bounding box center [425, 201] width 6 height 6
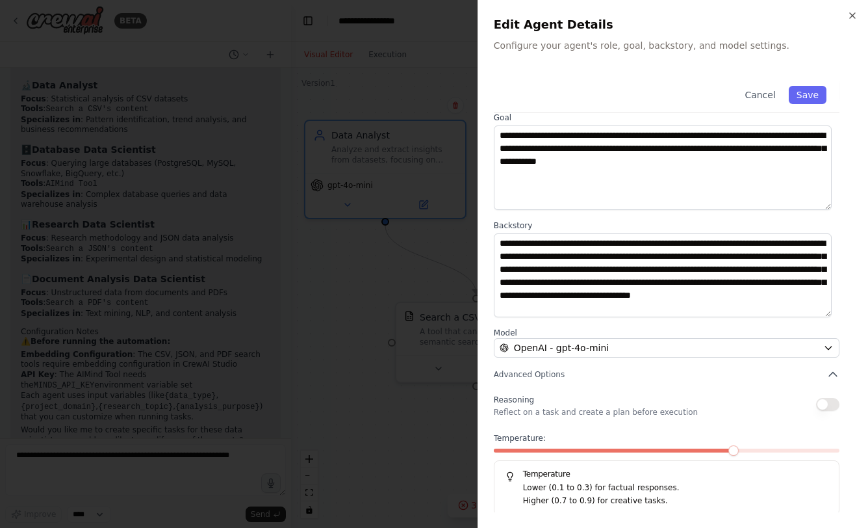
scroll to position [60, 0]
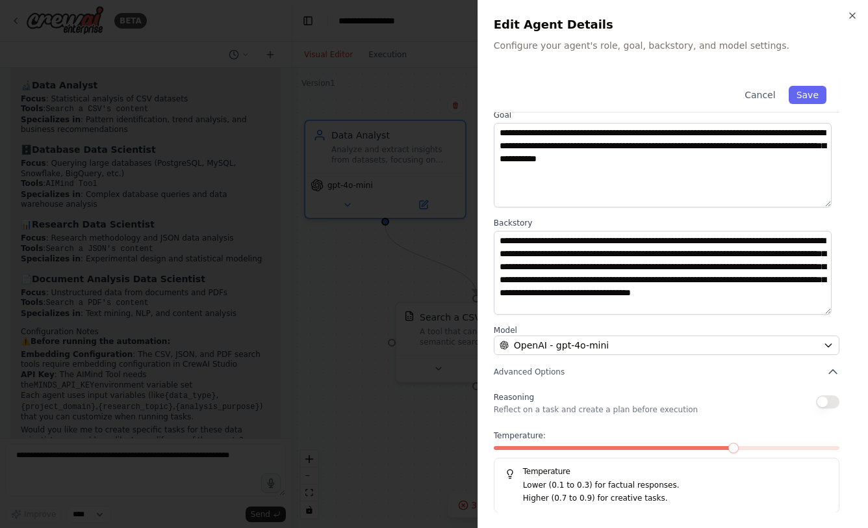
click at [418, 450] on div at bounding box center [434, 264] width 868 height 528
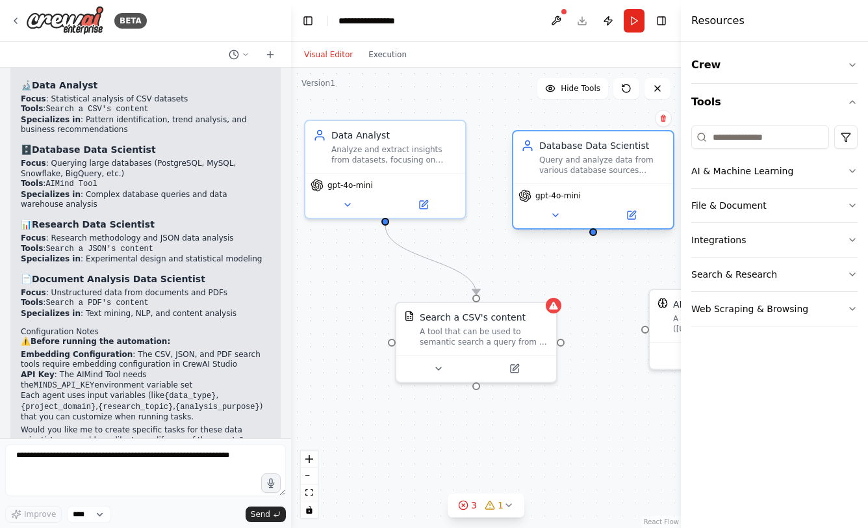
drag, startPoint x: 594, startPoint y: 171, endPoint x: 546, endPoint y: 164, distance: 48.0
click at [546, 164] on div "Query and analyze data from various database sources including PostgreSQL, MySQ…" at bounding box center [602, 165] width 126 height 21
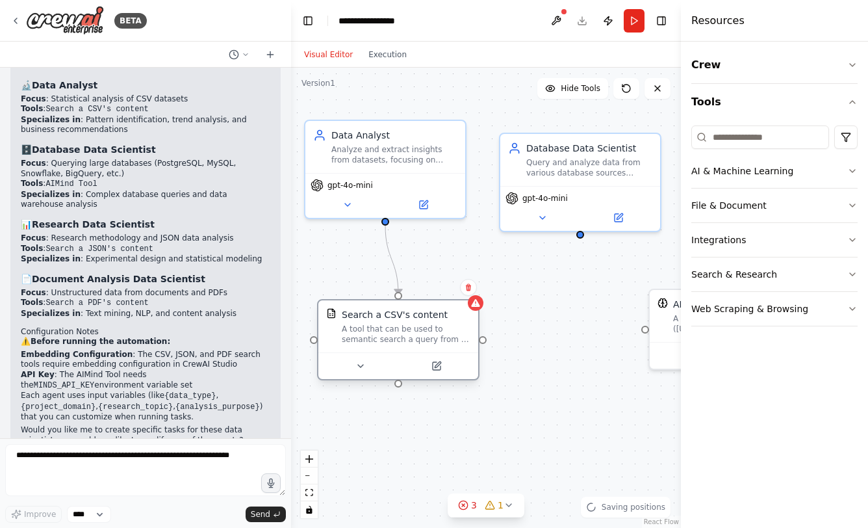
drag, startPoint x: 496, startPoint y: 344, endPoint x: 415, endPoint y: 350, distance: 81.4
click at [415, 350] on div "Search a CSV's content A tool that can be used to semantic search a query from …" at bounding box center [398, 326] width 160 height 52
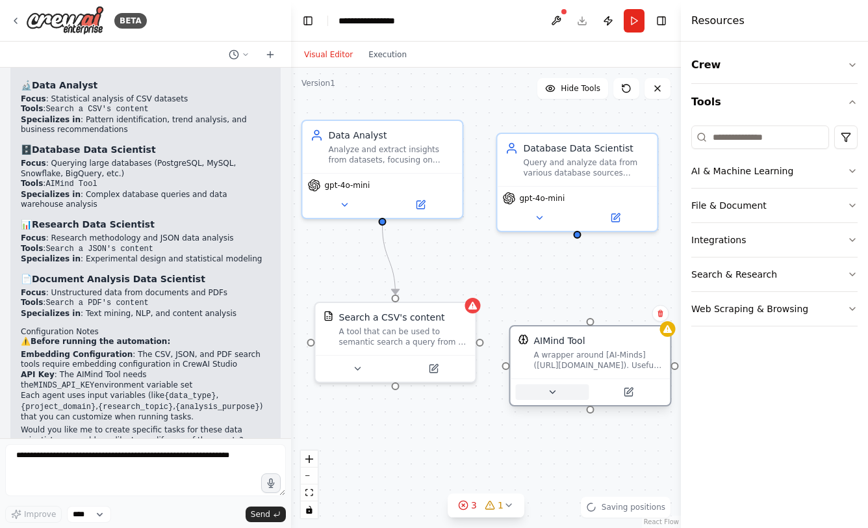
drag, startPoint x: 663, startPoint y: 350, endPoint x: 512, endPoint y: 388, distance: 155.5
click at [516, 388] on button at bounding box center [552, 392] width 73 height 16
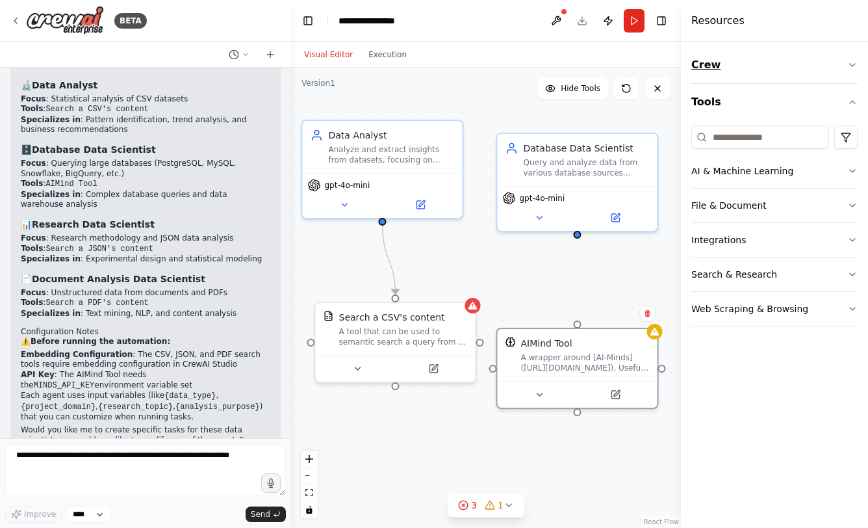
click at [852, 61] on icon "button" at bounding box center [852, 65] width 10 height 10
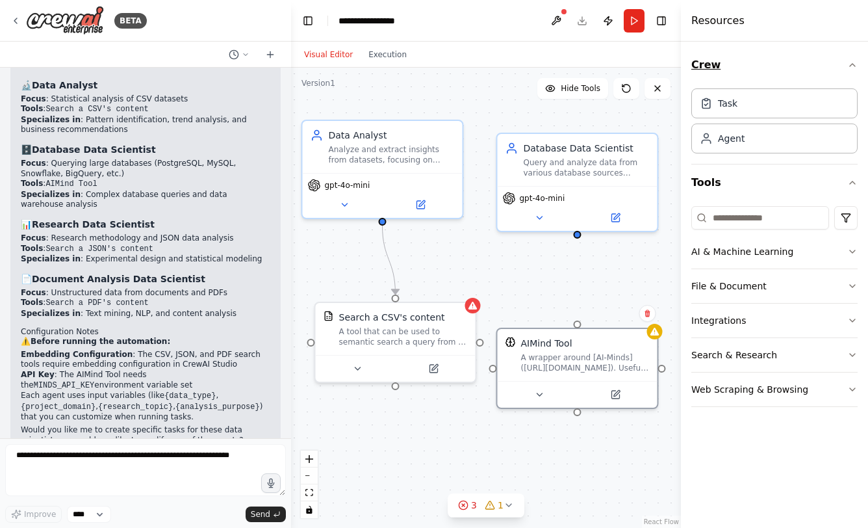
click at [852, 61] on icon "button" at bounding box center [852, 65] width 10 height 10
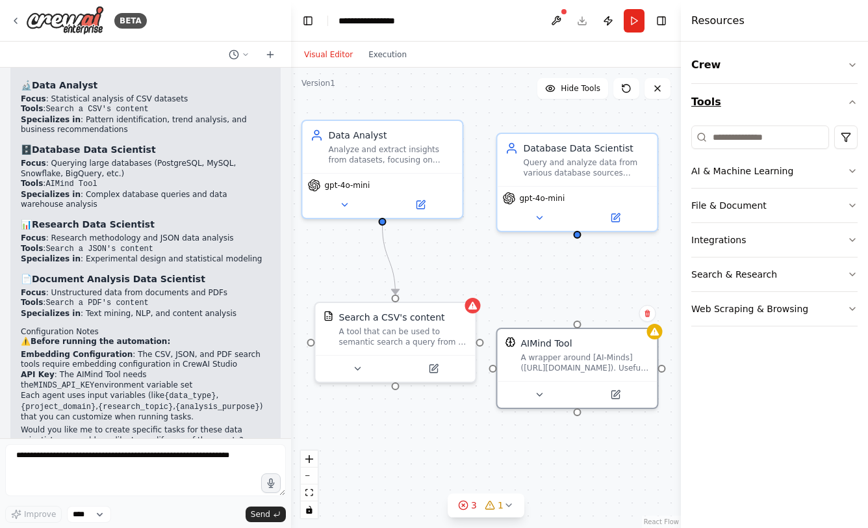
click at [855, 96] on button "Tools" at bounding box center [774, 102] width 166 height 36
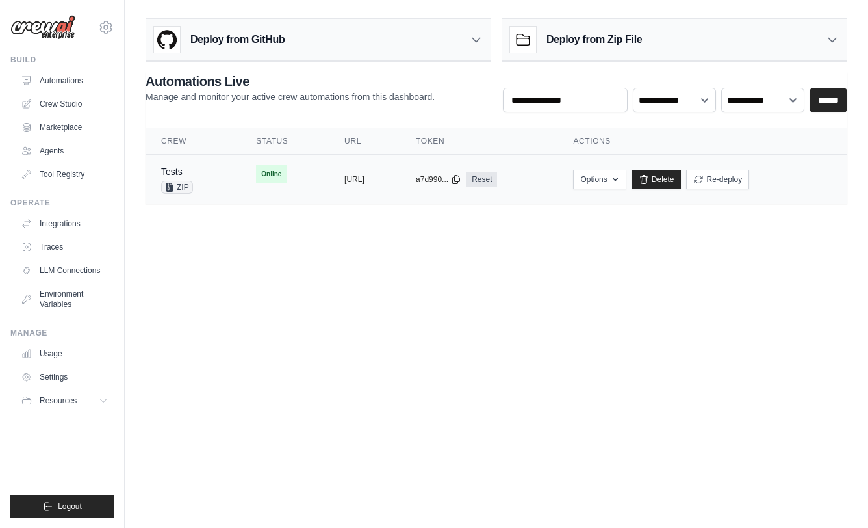
click at [256, 177] on span "Online" at bounding box center [271, 174] width 31 height 18
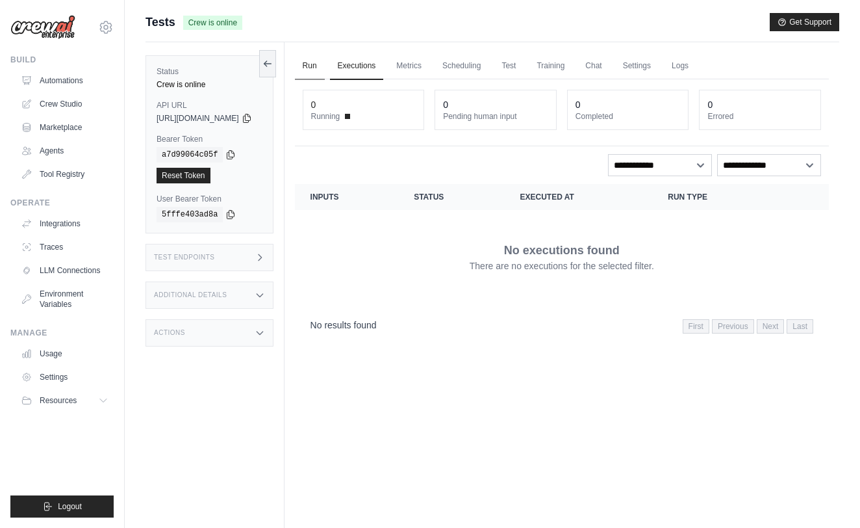
click at [325, 61] on link "Run" at bounding box center [310, 66] width 30 height 27
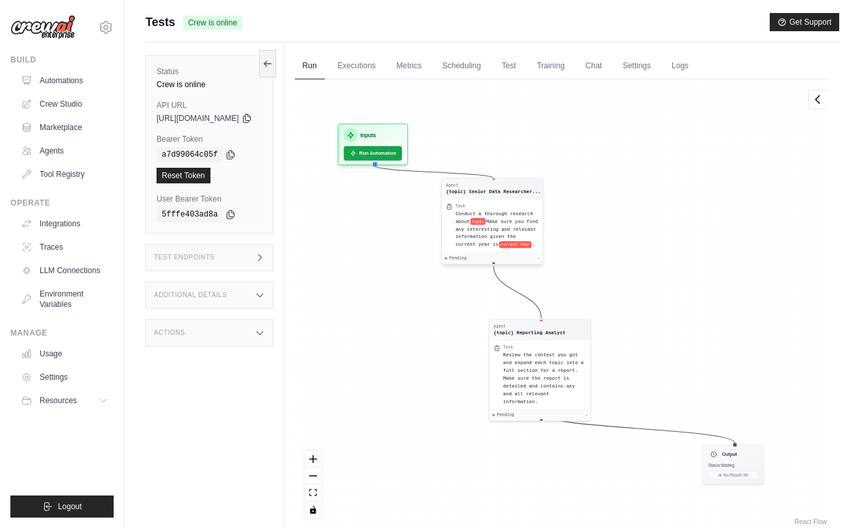
drag, startPoint x: 496, startPoint y: 250, endPoint x: 543, endPoint y: 212, distance: 59.6
click at [533, 212] on span "Conduct a thorough research about" at bounding box center [493, 217] width 77 height 13
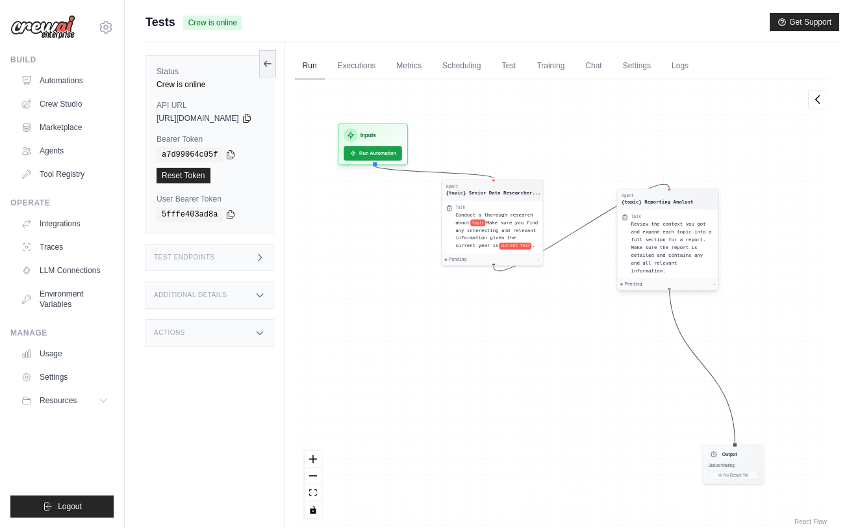
drag, startPoint x: 552, startPoint y: 352, endPoint x: 679, endPoint y: 221, distance: 182.0
click at [679, 221] on span "Review the context you got and expand each topic into a full section for a repo…" at bounding box center [671, 247] width 81 height 52
click at [790, 268] on div "Agent {topic} Senior Data Researcher... Task Conduct a thorough research about …" at bounding box center [562, 303] width 534 height 448
drag, startPoint x: 739, startPoint y: 461, endPoint x: 748, endPoint y: 464, distance: 9.5
click at [734, 464] on span "Status: Waiting" at bounding box center [721, 463] width 26 height 5
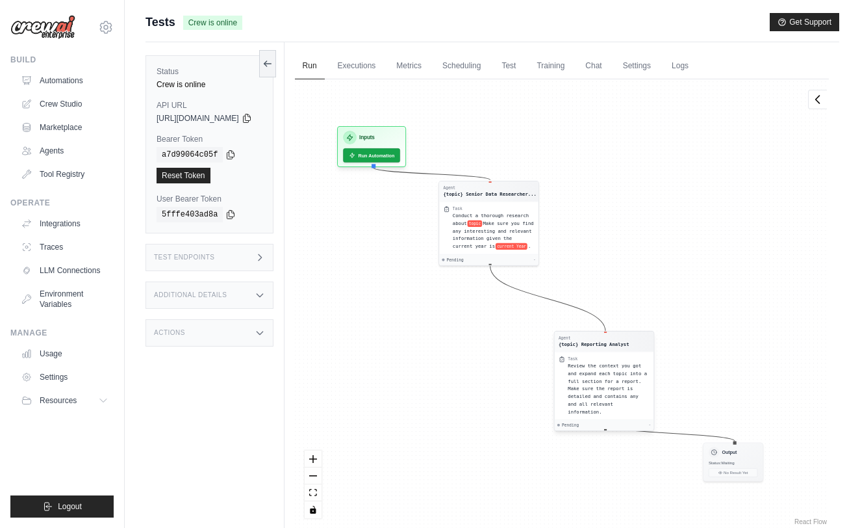
drag, startPoint x: 680, startPoint y: 244, endPoint x: 622, endPoint y: 385, distance: 152.1
click at [622, 385] on div "Review the context you got and expand each topic into a full section for a repo…" at bounding box center [609, 388] width 82 height 53
click at [402, 157] on button "Run Automation" at bounding box center [372, 152] width 60 height 15
click at [390, 151] on button "Run Automation" at bounding box center [372, 152] width 60 height 15
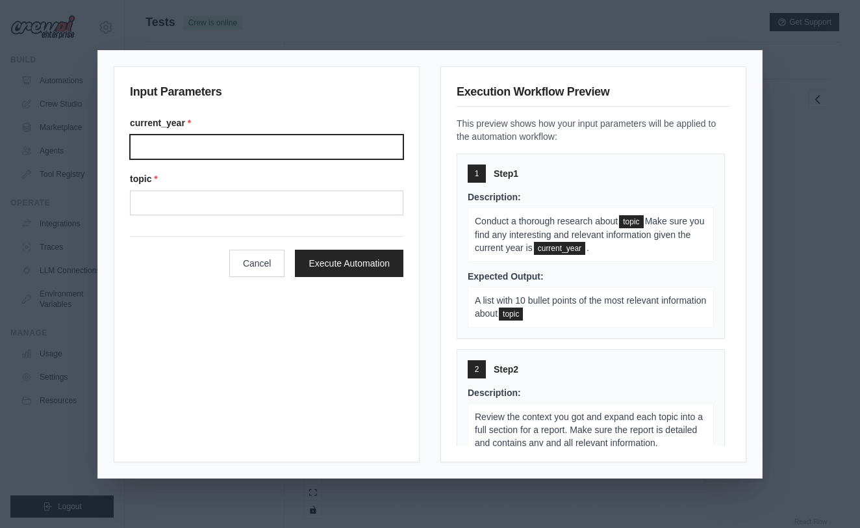
click at [244, 153] on input "Current year" at bounding box center [267, 146] width 274 height 25
type input "****"
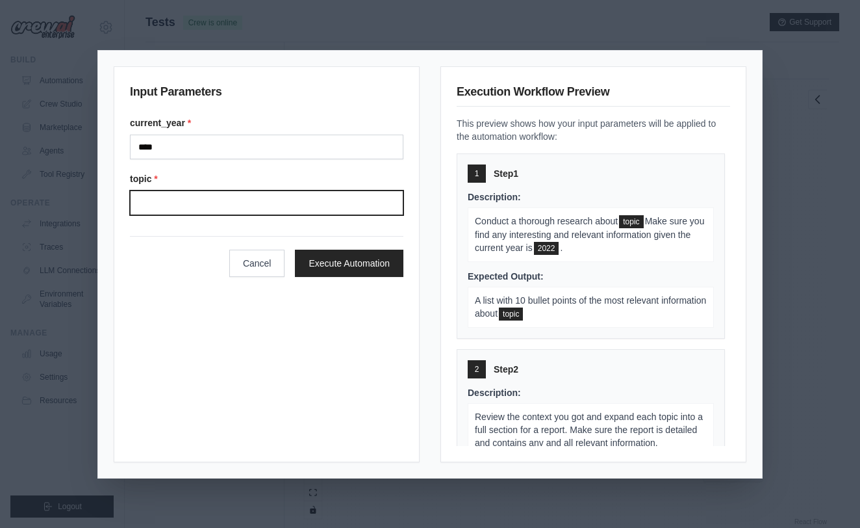
click at [251, 201] on input "Topic" at bounding box center [267, 202] width 274 height 25
type input "*"
type input "******"
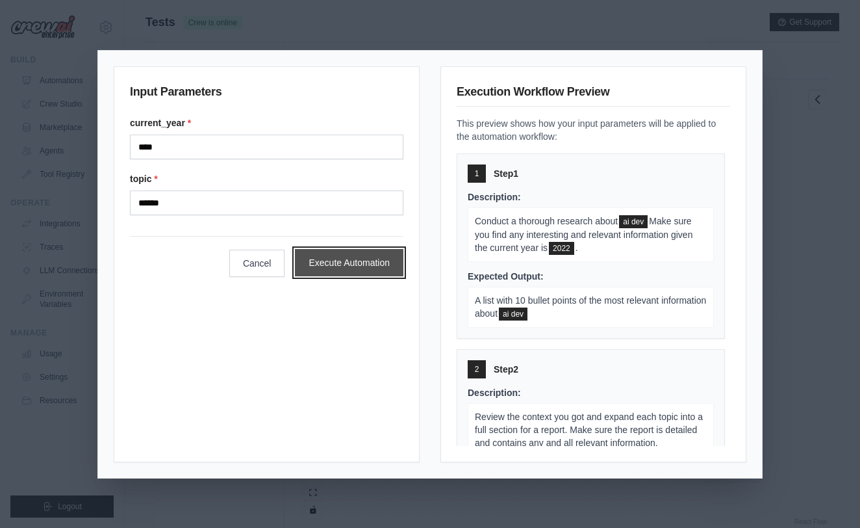
click at [330, 274] on button "Execute Automation" at bounding box center [349, 262] width 109 height 27
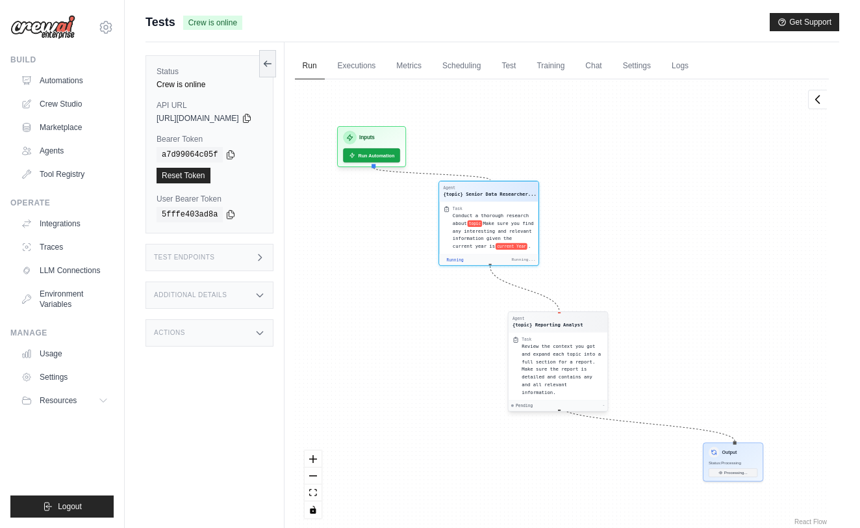
drag, startPoint x: 621, startPoint y: 381, endPoint x: 574, endPoint y: 361, distance: 50.7
click at [574, 361] on span "Review the context you got and expand each topic into a full section for a repo…" at bounding box center [561, 368] width 79 height 51
click at [695, 466] on div "Agent {topic} Senior Data Researcher... Task Conduct a thorough research about …" at bounding box center [562, 303] width 534 height 448
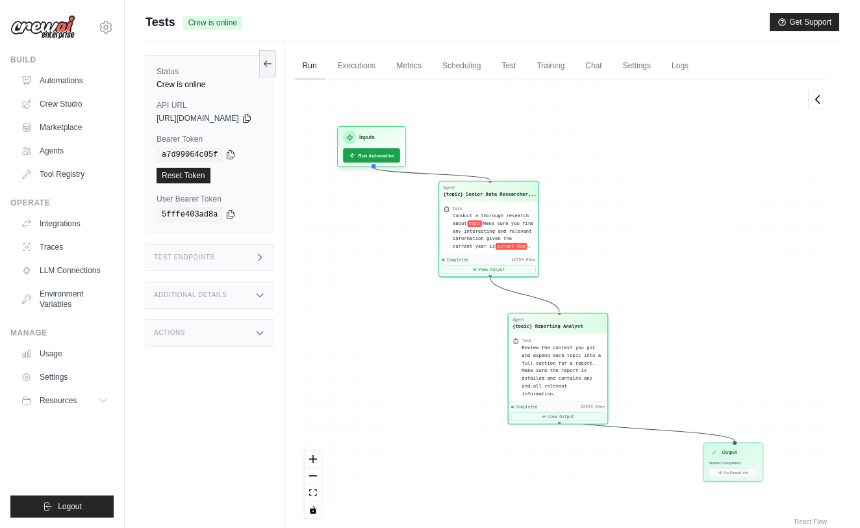
scroll to position [275, 0]
click at [743, 465] on div "Output Status: Completed No Result Yet" at bounding box center [733, 460] width 60 height 39
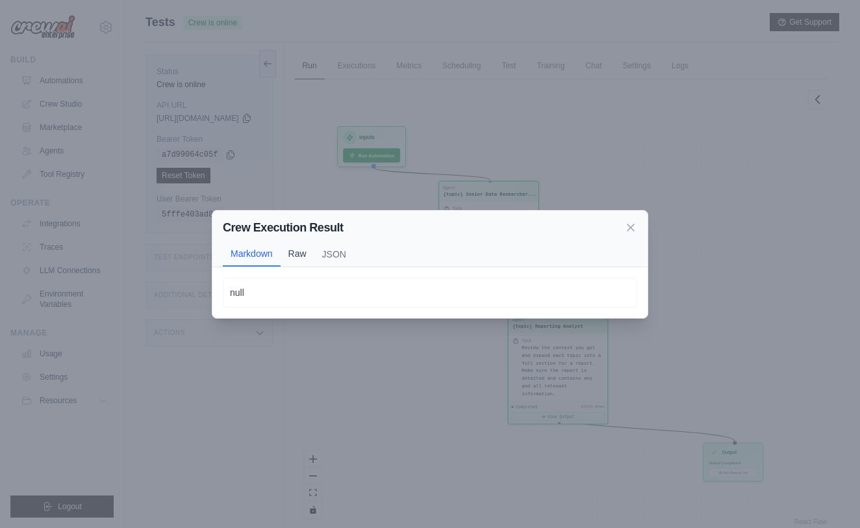
click at [287, 251] on button "Raw" at bounding box center [298, 253] width 34 height 25
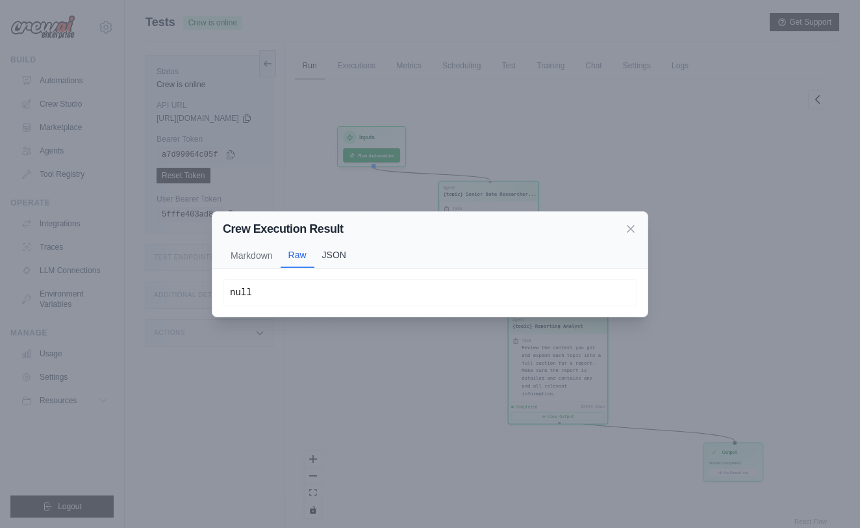
click at [350, 258] on button "JSON" at bounding box center [334, 254] width 40 height 25
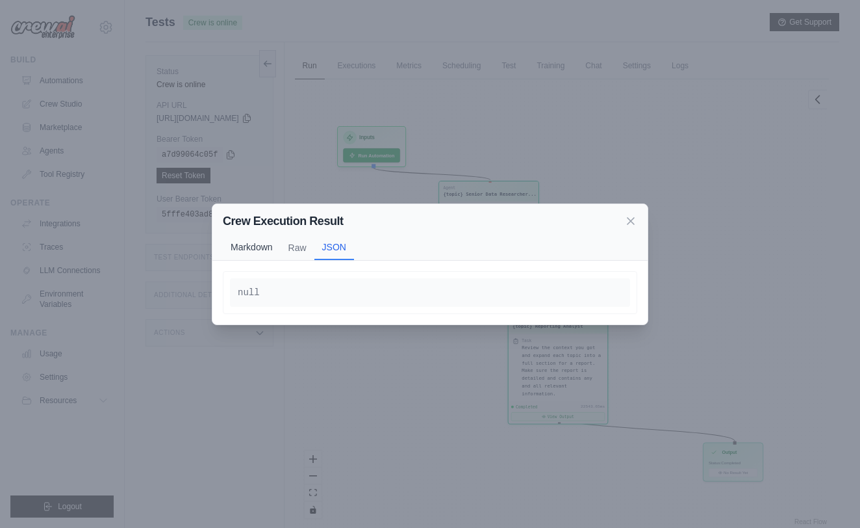
click at [247, 251] on button "Markdown" at bounding box center [252, 247] width 58 height 25
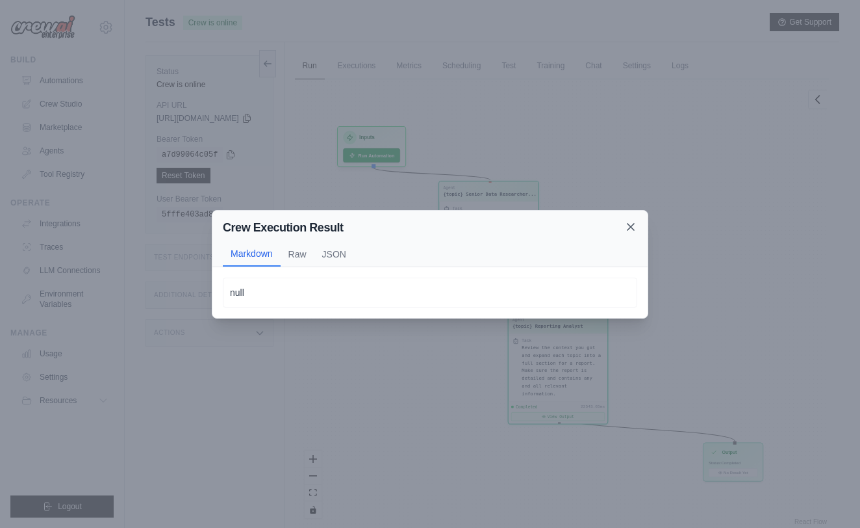
click at [635, 226] on icon at bounding box center [630, 226] width 13 height 13
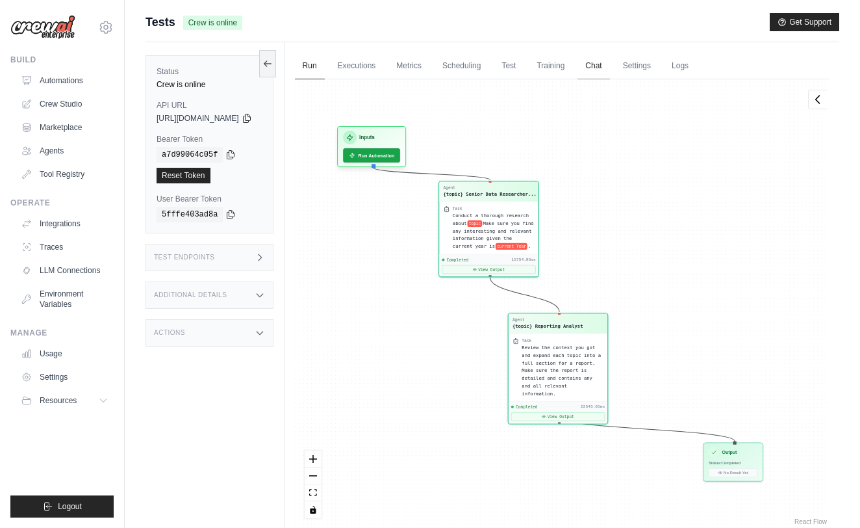
click at [609, 65] on link "Chat" at bounding box center [594, 66] width 32 height 27
click at [524, 62] on link "Test" at bounding box center [509, 66] width 30 height 27
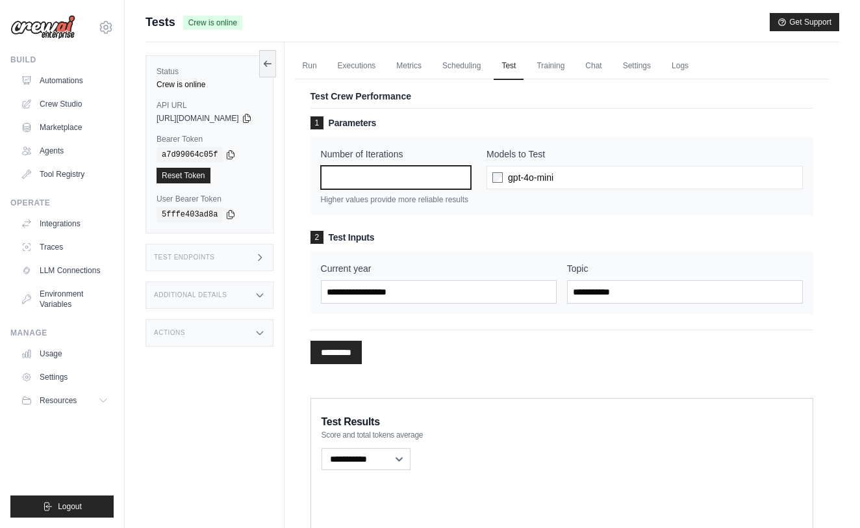
drag, startPoint x: 429, startPoint y: 184, endPoint x: 242, endPoint y: 162, distance: 189.0
click at [242, 162] on div "Status Crew is online API URL copied https://tests-bc674c44-02e5-4305-a43c-3706…" at bounding box center [493, 359] width 694 height 634
type input "*"
click at [378, 70] on link "Executions" at bounding box center [357, 66] width 54 height 27
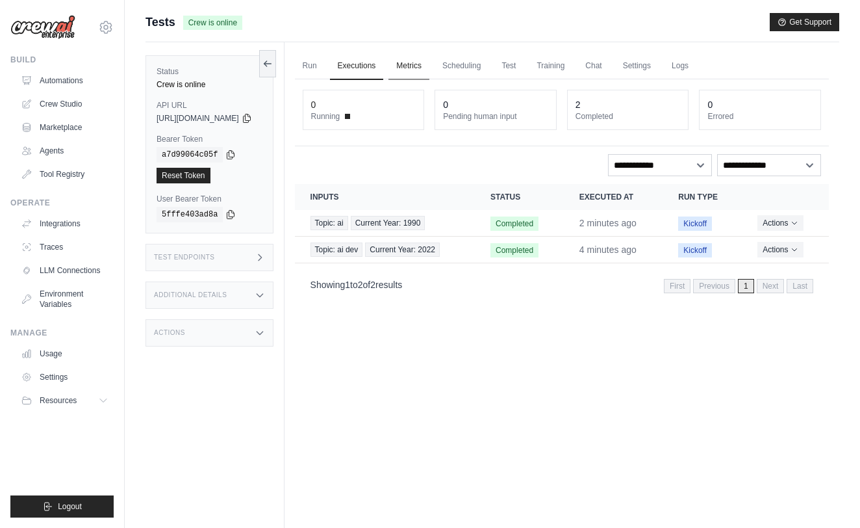
click at [425, 68] on link "Metrics" at bounding box center [409, 66] width 41 height 27
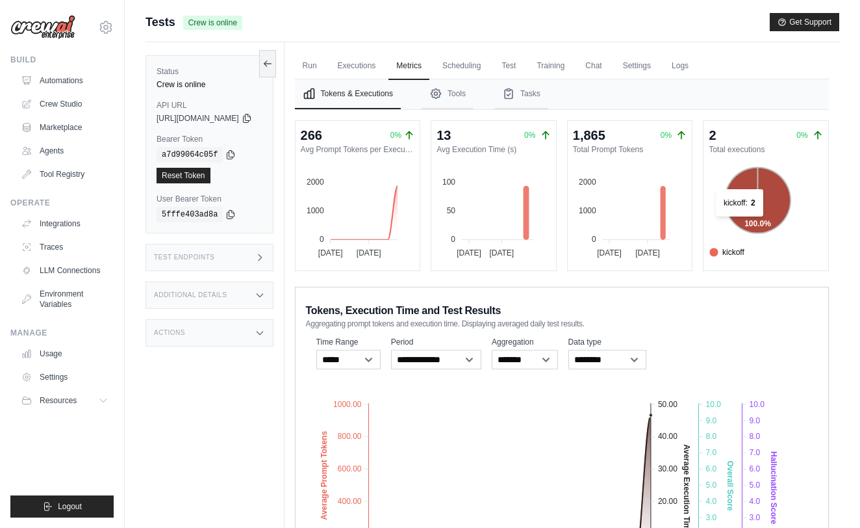
drag, startPoint x: 747, startPoint y: 222, endPoint x: 681, endPoint y: 224, distance: 65.7
click at [676, 224] on foreignobject at bounding box center [622, 210] width 109 height 97
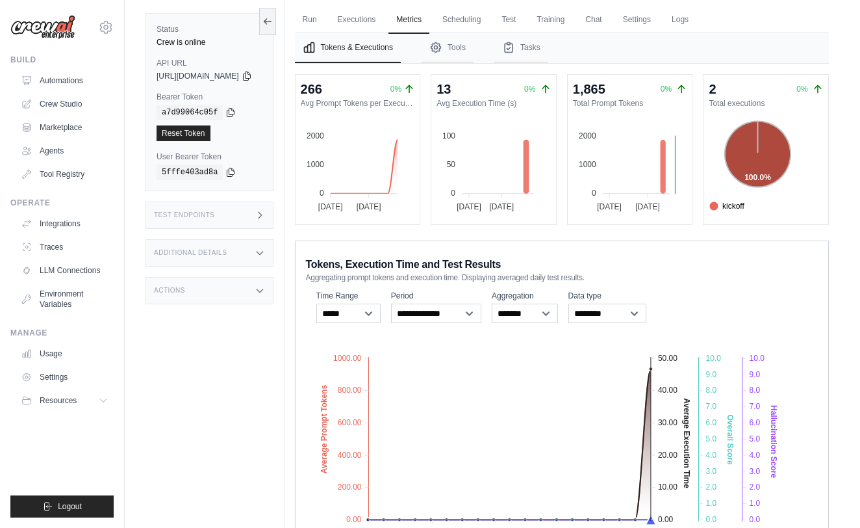
scroll to position [127, 0]
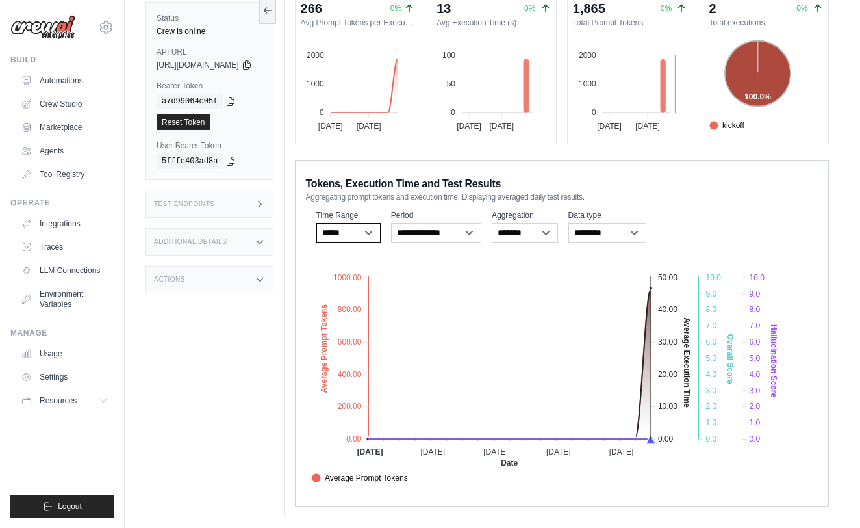
click at [377, 235] on select "***** ****** *******" at bounding box center [348, 232] width 64 height 19
click at [493, 264] on foreignobject "Average Prompt Tokens Average Execution Time Score Hallucination Score Crew Ver…" at bounding box center [550, 371] width 489 height 227
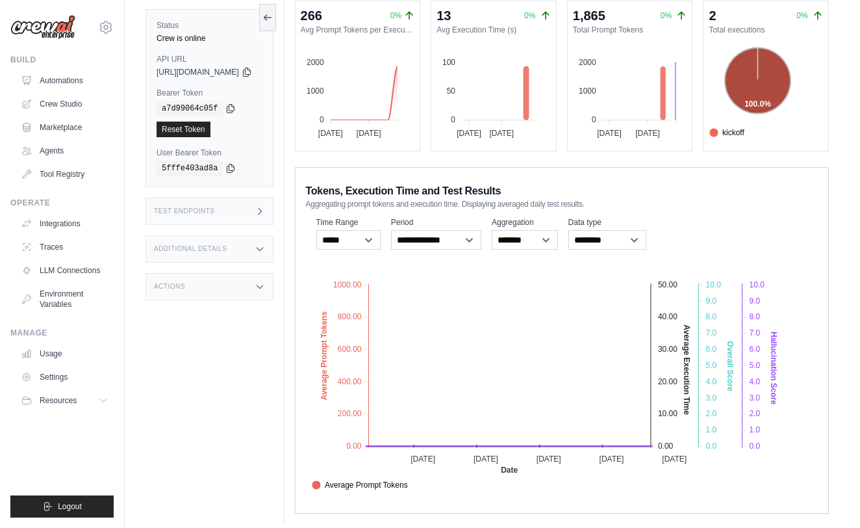
scroll to position [0, 0]
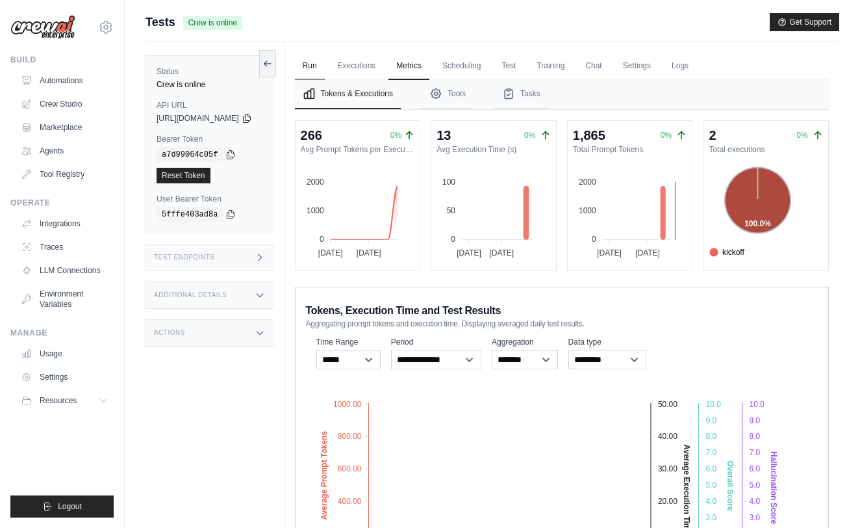
click at [325, 68] on link "Run" at bounding box center [310, 66] width 30 height 27
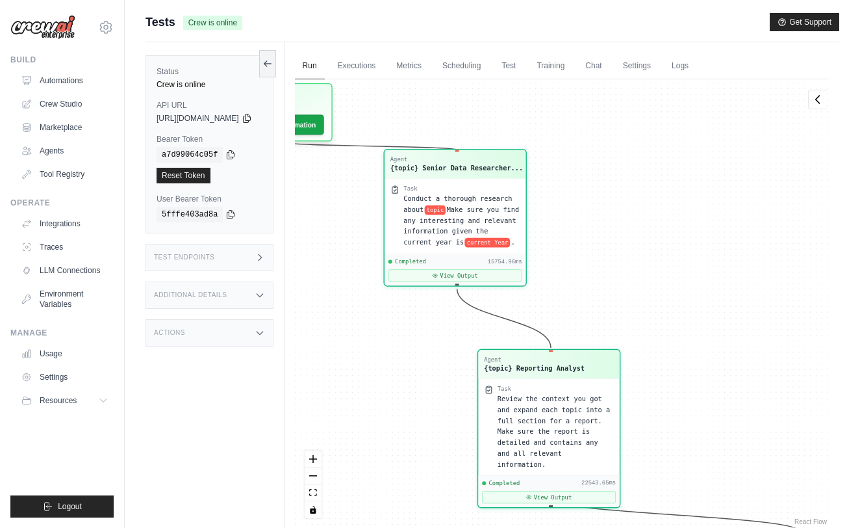
drag, startPoint x: 441, startPoint y: 195, endPoint x: 451, endPoint y: 177, distance: 20.6
click at [451, 177] on div "Agent {topic} Senior Data Researcher... Task Conduct a thorough research about …" at bounding box center [454, 217] width 143 height 137
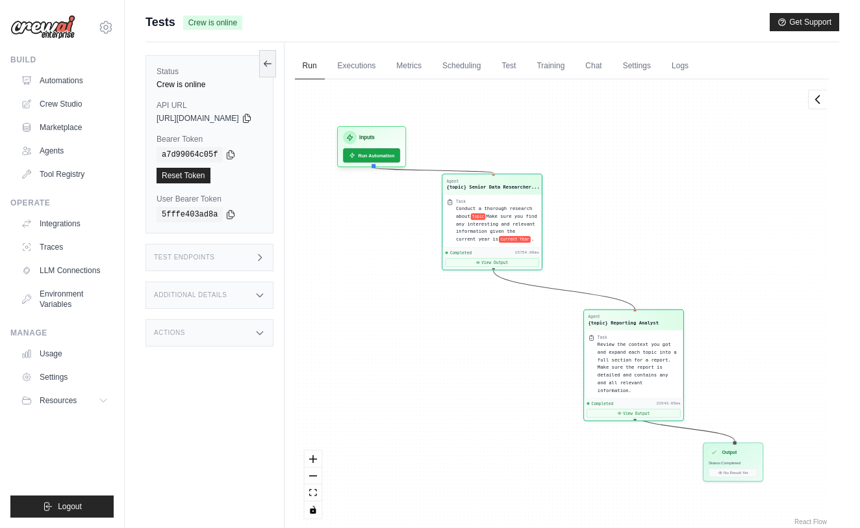
drag, startPoint x: 604, startPoint y: 436, endPoint x: 676, endPoint y: 377, distance: 93.3
click at [676, 377] on div "Review the context you got and expand each topic into a full section for a repo…" at bounding box center [638, 366] width 82 height 53
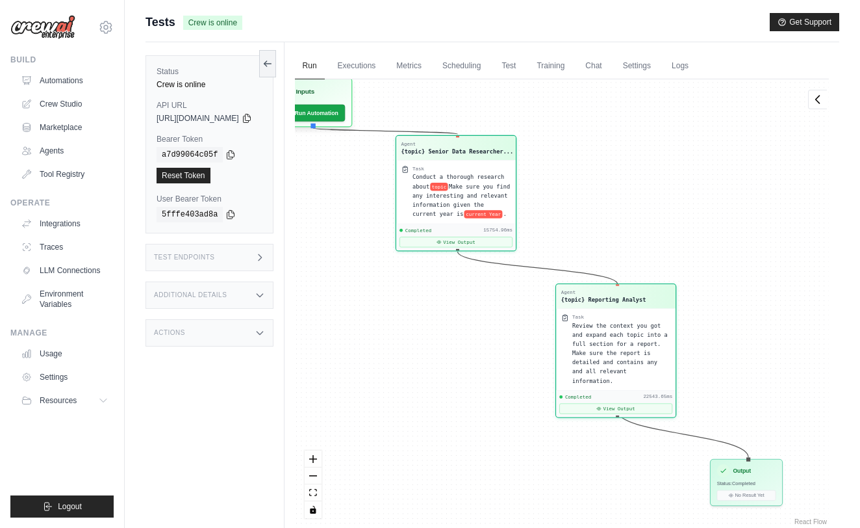
drag, startPoint x: 663, startPoint y: 362, endPoint x: 652, endPoint y: 346, distance: 20.0
click at [652, 346] on div "Review the context you got and expand each topic into a full section for a repo…" at bounding box center [621, 353] width 99 height 64
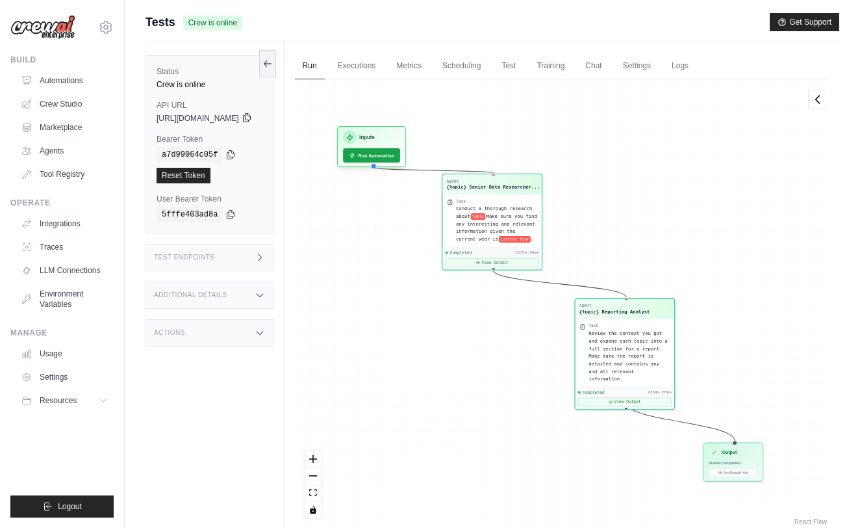
click at [252, 117] on icon at bounding box center [247, 117] width 10 height 10
click at [260, 209] on div "5fffe403ad8a" at bounding box center [210, 215] width 106 height 16
click at [205, 107] on label "API URL" at bounding box center [210, 105] width 106 height 10
click at [217, 114] on span "https://tests-bc674c44-02e5-4305-a43c-3706462c0934-45d2c87e.crewai.com" at bounding box center [198, 118] width 83 height 10
click at [273, 63] on icon at bounding box center [267, 63] width 10 height 10
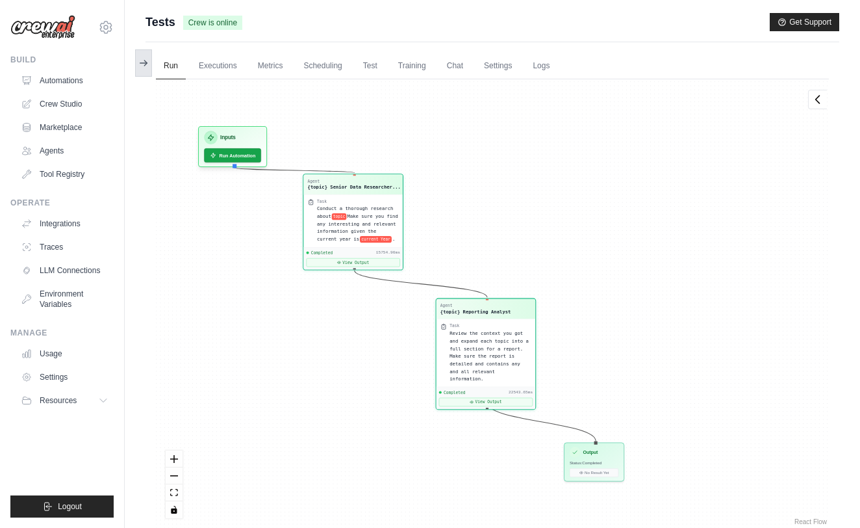
click at [142, 62] on icon at bounding box center [143, 63] width 10 height 10
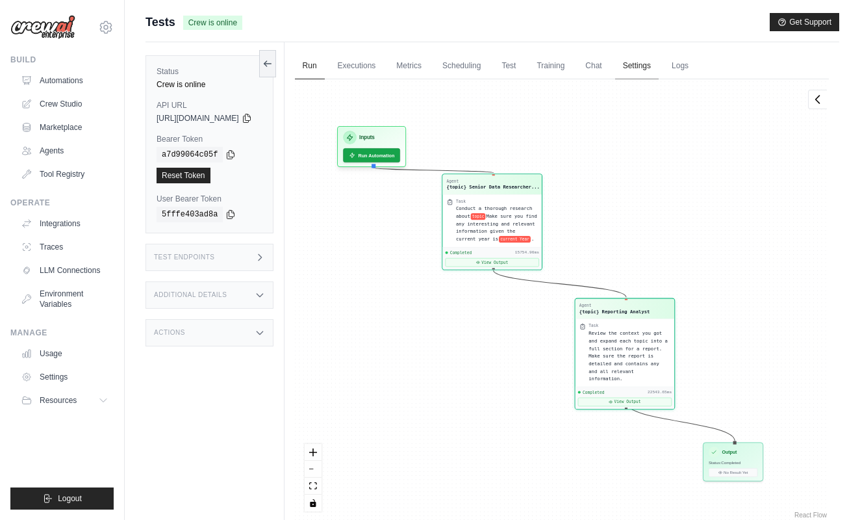
click at [659, 68] on link "Settings" at bounding box center [637, 66] width 44 height 27
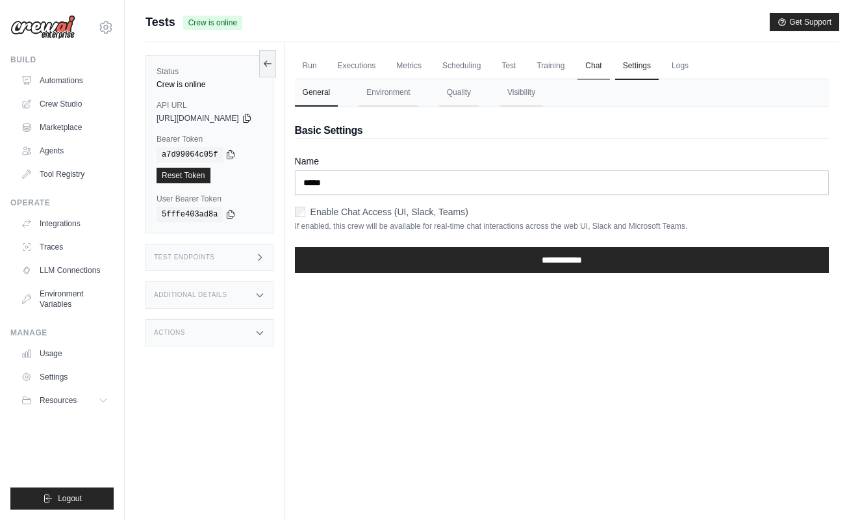
click at [609, 57] on link "Chat" at bounding box center [594, 66] width 32 height 27
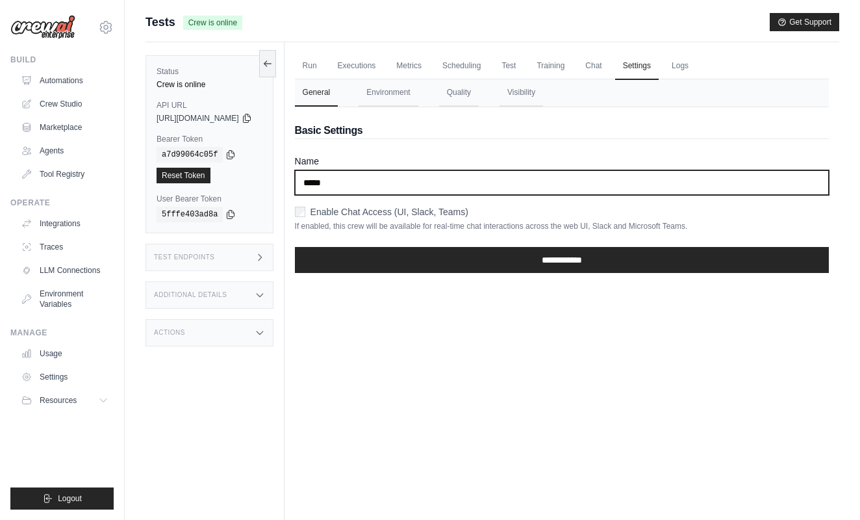
click at [421, 173] on input "*****" at bounding box center [562, 182] width 534 height 25
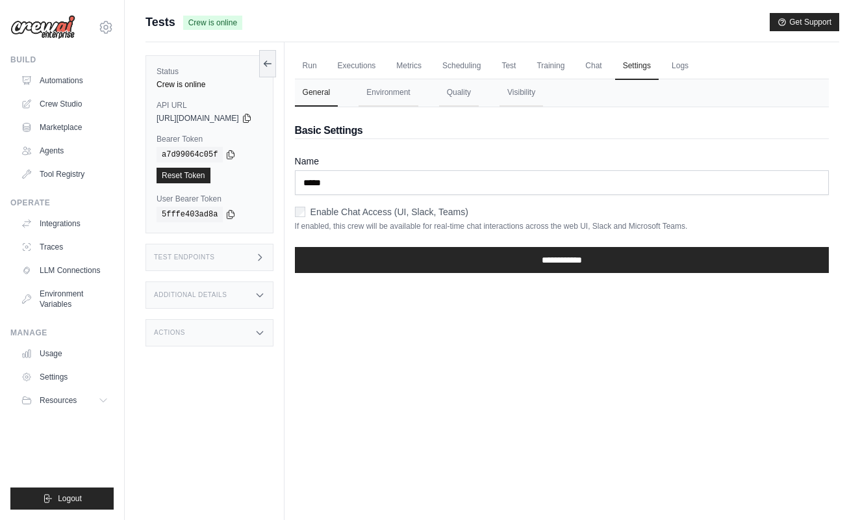
click at [368, 211] on label "Enable Chat Access (UI, Slack, Teams)" at bounding box center [390, 211] width 158 height 13
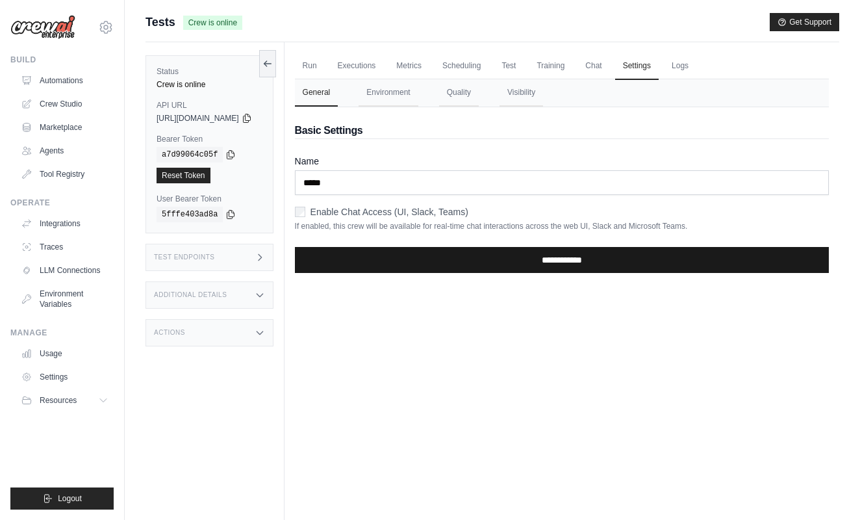
click at [422, 257] on input "**********" at bounding box center [562, 260] width 534 height 26
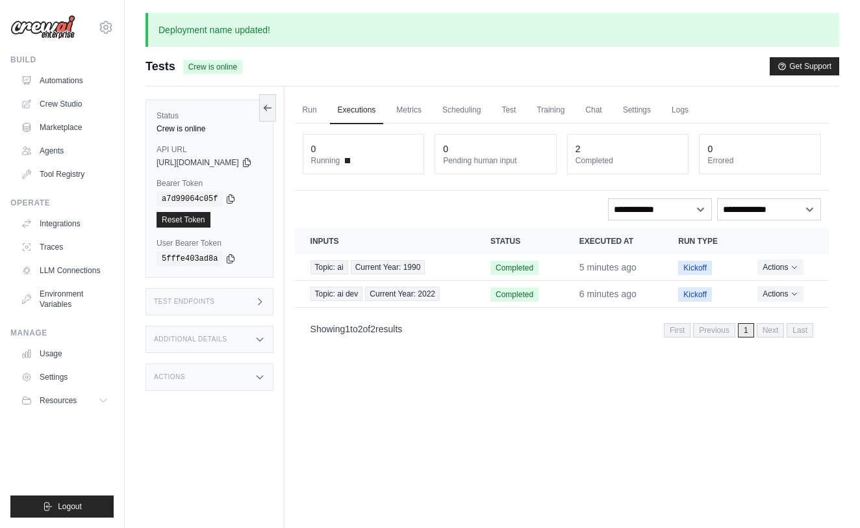
click at [205, 156] on div "API URL copied https://tests-bc674c44-02e5-4305-a43c-3706462c0934-45d2c87e.crew…" at bounding box center [210, 155] width 106 height 23
click at [205, 159] on span "https://tests-bc674c44-02e5-4305-a43c-3706462c0934-45d2c87e.crewai.com" at bounding box center [198, 162] width 83 height 10
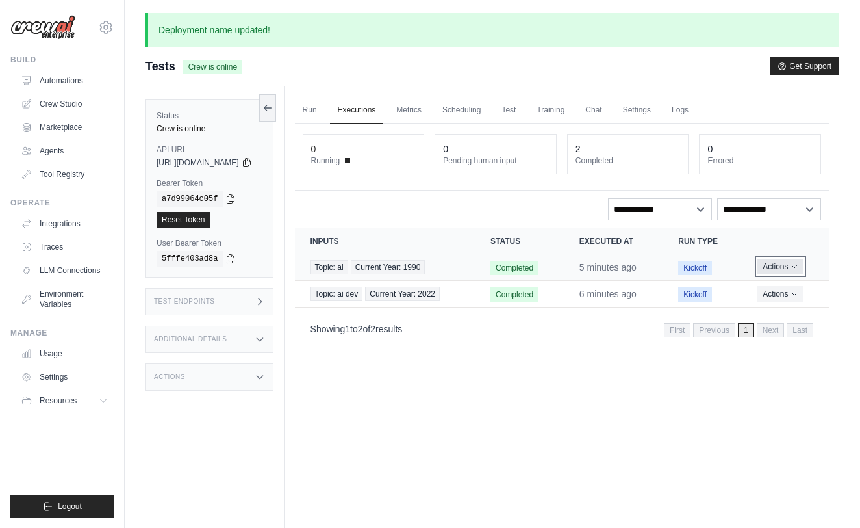
click at [787, 266] on button "Actions" at bounding box center [781, 267] width 46 height 16
click at [710, 444] on div "Run Executions Metrics Scheduling Test Training Chat Settings Logs 0 Running 0 …" at bounding box center [562, 350] width 555 height 528
click at [647, 407] on div "Run Executions Metrics Scheduling Test Training Chat Settings Logs 0 Running 0 …" at bounding box center [562, 350] width 555 height 528
click at [161, 68] on span "Tests" at bounding box center [161, 66] width 30 height 18
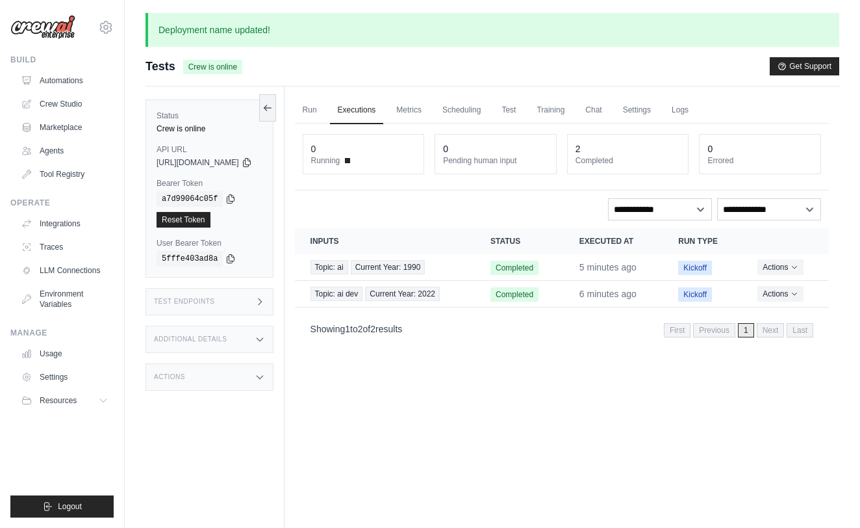
click at [161, 68] on span "Tests" at bounding box center [161, 66] width 30 height 18
click at [659, 109] on link "Settings" at bounding box center [637, 110] width 44 height 27
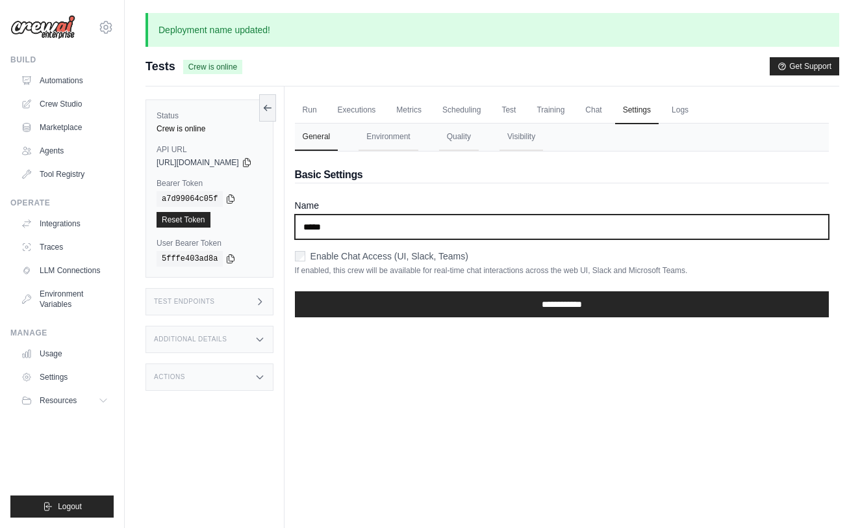
click at [408, 222] on input "*****" at bounding box center [562, 226] width 534 height 25
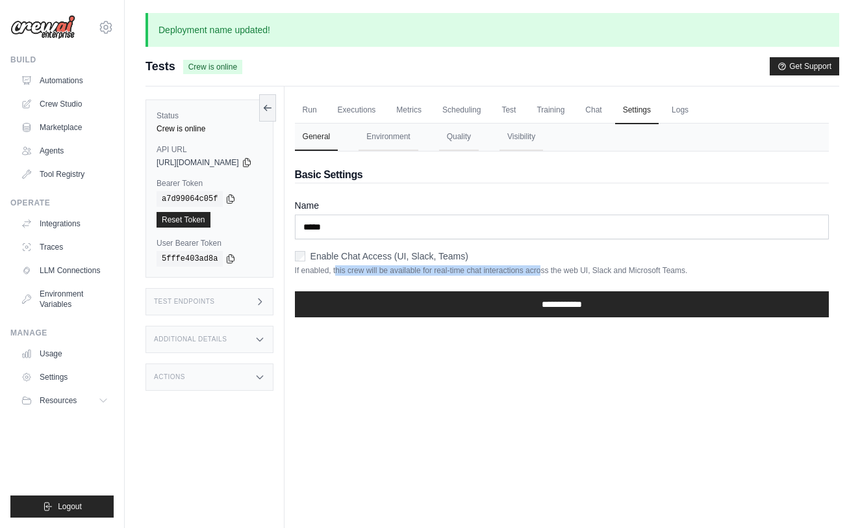
drag, startPoint x: 359, startPoint y: 270, endPoint x: 564, endPoint y: 272, distance: 205.3
click at [564, 272] on p "If enabled, this crew will be available for real-time chat interactions across …" at bounding box center [562, 270] width 534 height 10
click at [404, 138] on button "Environment" at bounding box center [388, 136] width 59 height 27
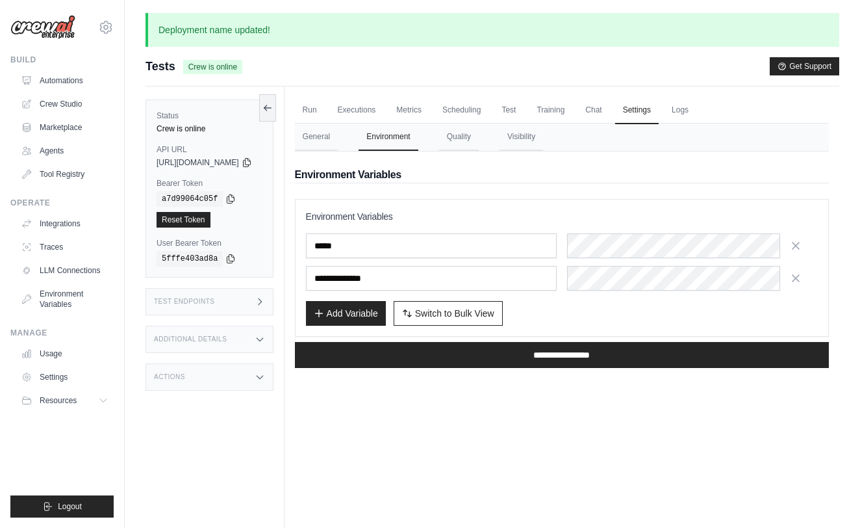
click at [404, 138] on button "Environment" at bounding box center [388, 136] width 59 height 27
click at [479, 140] on button "Quality" at bounding box center [459, 136] width 40 height 27
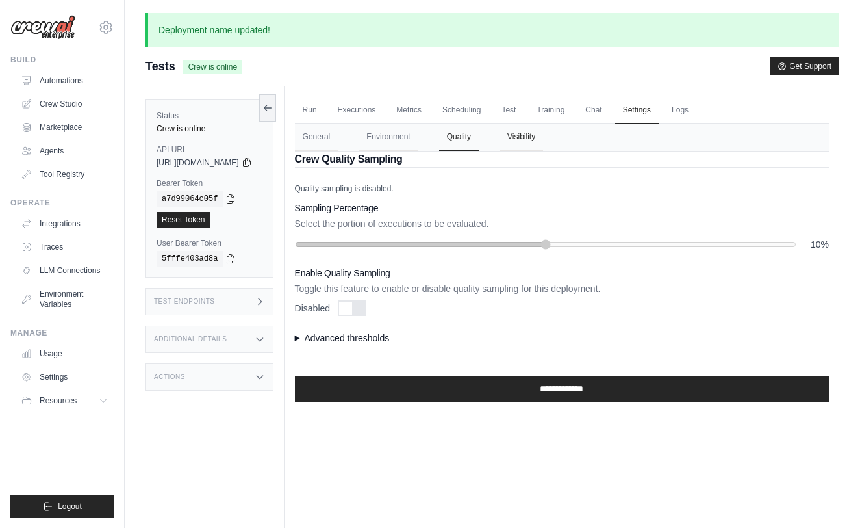
click at [543, 140] on button "Visibility" at bounding box center [522, 136] width 44 height 27
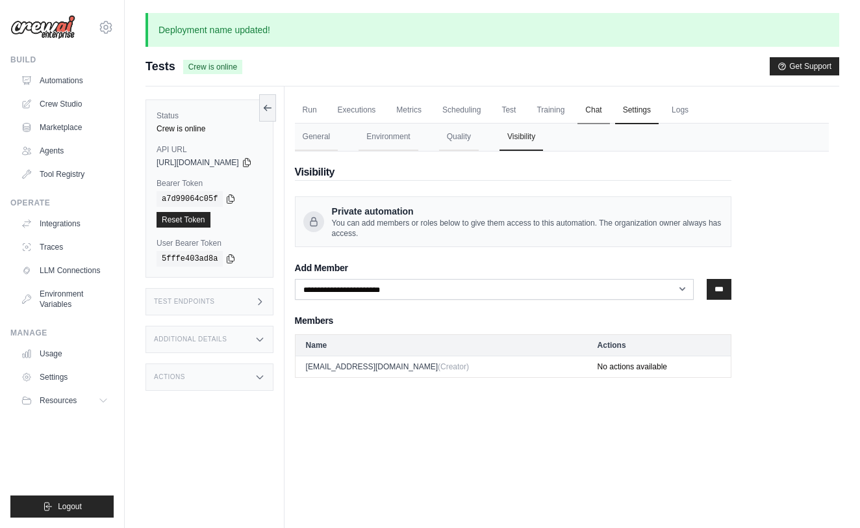
click at [606, 109] on link "Chat" at bounding box center [594, 110] width 32 height 27
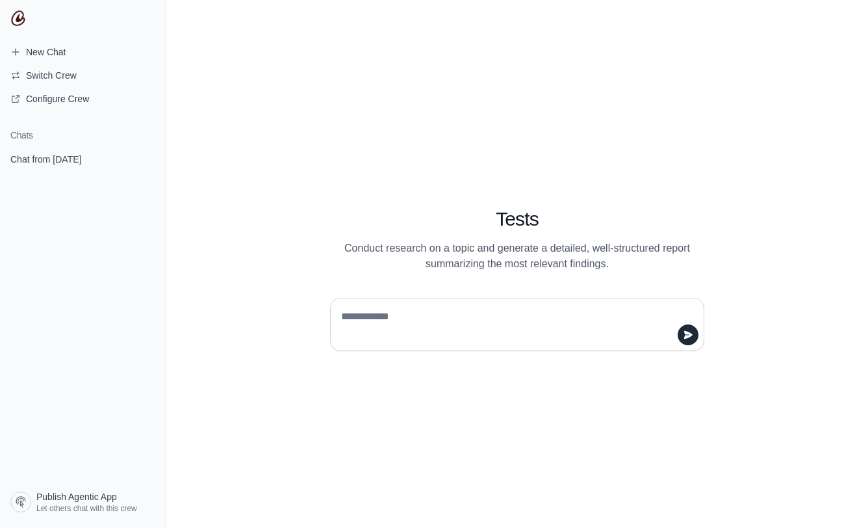
click at [522, 316] on textarea at bounding box center [514, 324] width 350 height 36
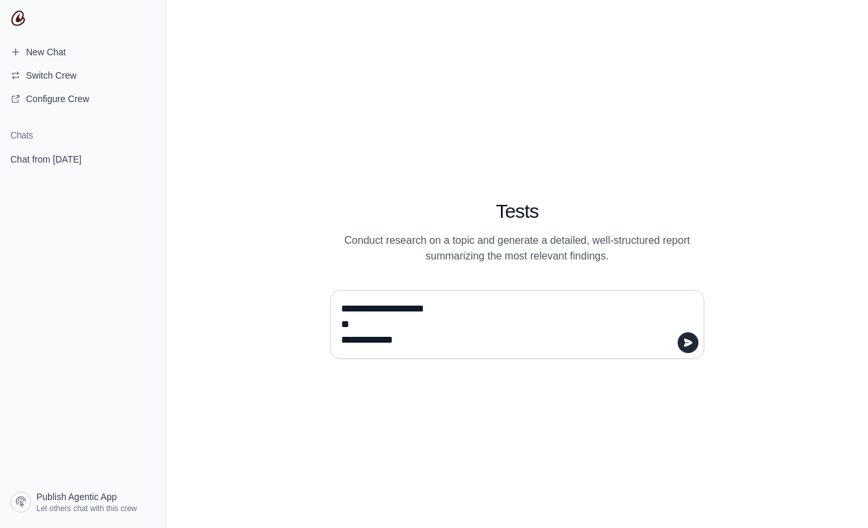
type textarea "**********"
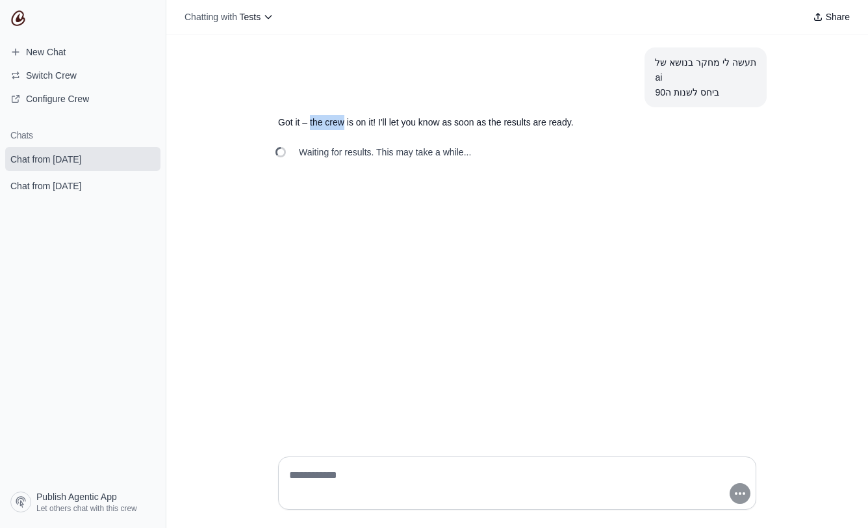
drag, startPoint x: 310, startPoint y: 122, endPoint x: 345, endPoint y: 121, distance: 35.1
click at [345, 121] on p "Got it – the crew is on it! I'll let you know as soon as the results are ready." at bounding box center [486, 122] width 416 height 15
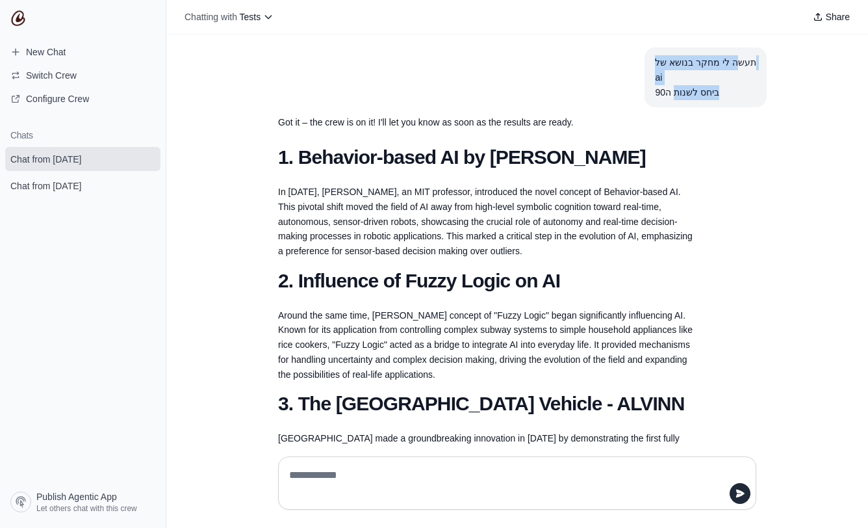
drag, startPoint x: 735, startPoint y: 61, endPoint x: 685, endPoint y: 101, distance: 63.3
click at [685, 101] on section "תעשה לי מחקר בנושא של ai ביחס לשנות ה90" at bounding box center [706, 77] width 122 height 60
click at [719, 72] on div "תעשה לי מחקר בנושא של ai ביחס לשנות ה90" at bounding box center [705, 77] width 101 height 44
drag, startPoint x: 709, startPoint y: 94, endPoint x: 635, endPoint y: 91, distance: 73.5
click at [636, 91] on article "תעשה לי מחקר בנושא של ai ביחס לשנות ה90" at bounding box center [517, 77] width 499 height 60
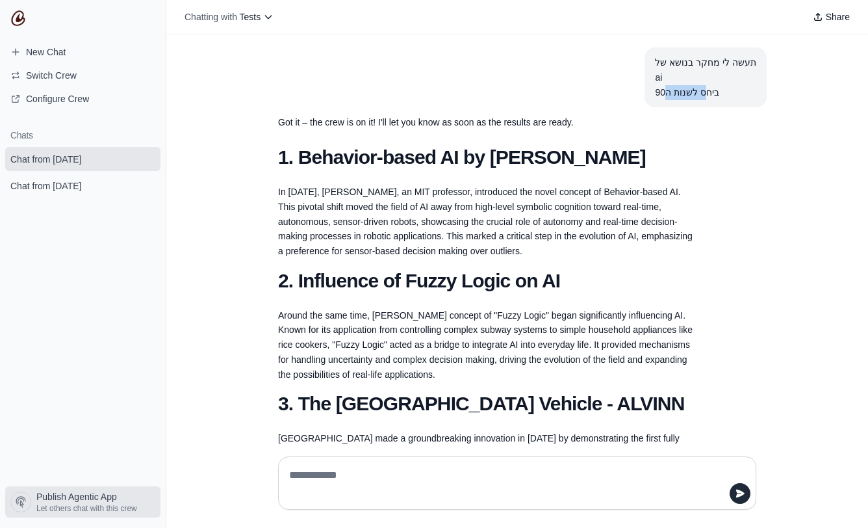
click at [107, 514] on link "Publish Agentic App Let others chat with this crew" at bounding box center [82, 501] width 155 height 31
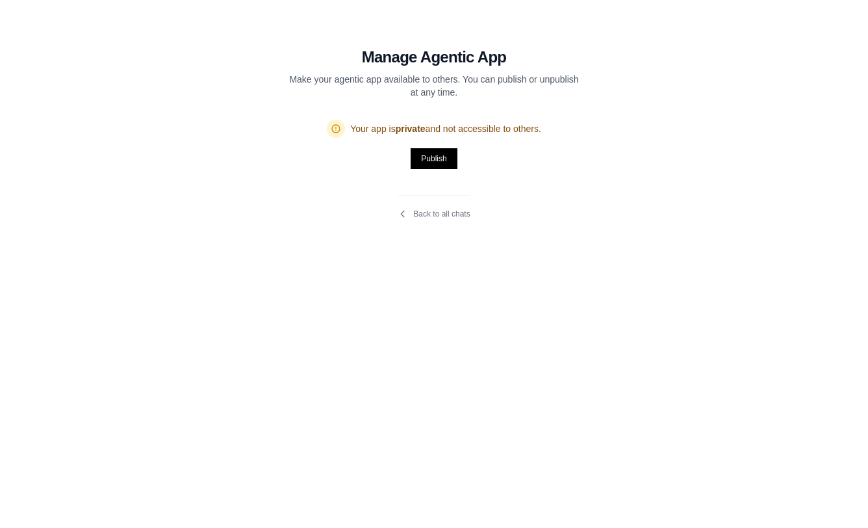
click at [435, 219] on section "Manage Agentic App Make your agentic app available to others. You can publish o…" at bounding box center [434, 125] width 437 height 250
click at [435, 211] on link "Back to all chats" at bounding box center [434, 214] width 72 height 10
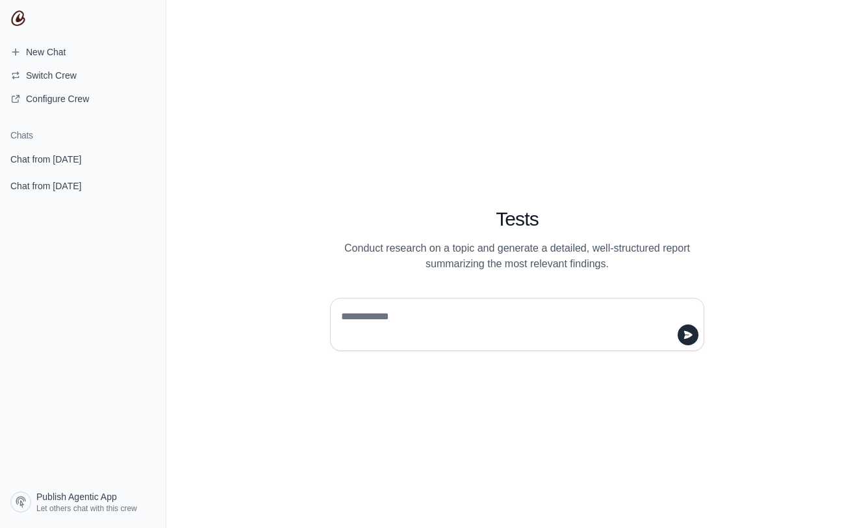
click at [624, 146] on div "Tests Conduct research on a topic and generate a detailed, well-structured repo…" at bounding box center [517, 264] width 702 height 528
click at [66, 498] on span "Publish Agentic App" at bounding box center [76, 496] width 81 height 13
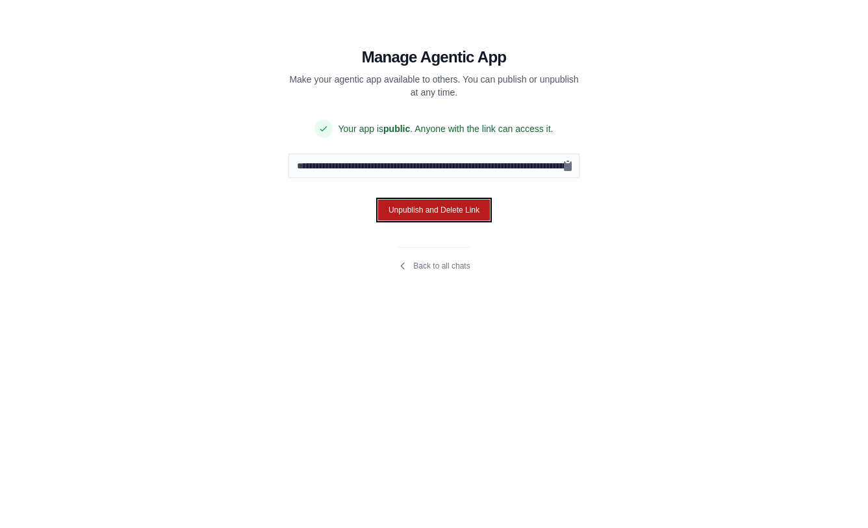
click at [474, 207] on button "Unpublish and Delete Link" at bounding box center [434, 210] width 113 height 22
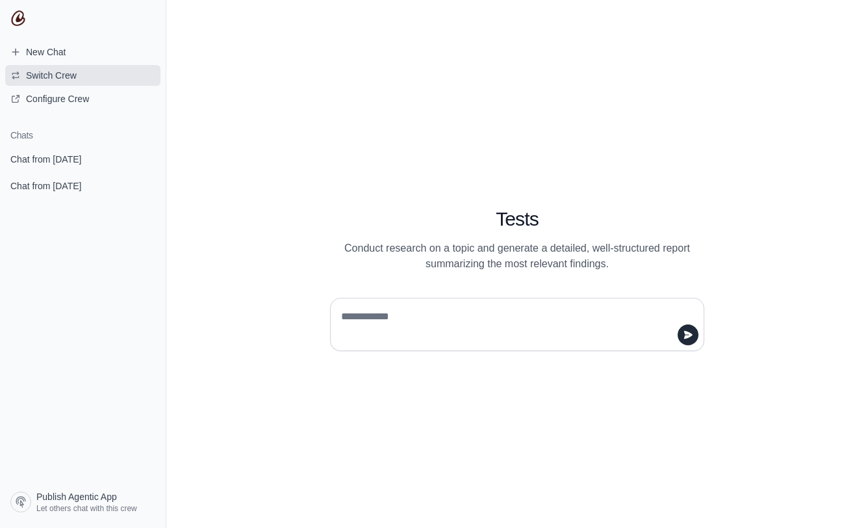
click at [62, 76] on span "Switch Crew" at bounding box center [51, 75] width 51 height 13
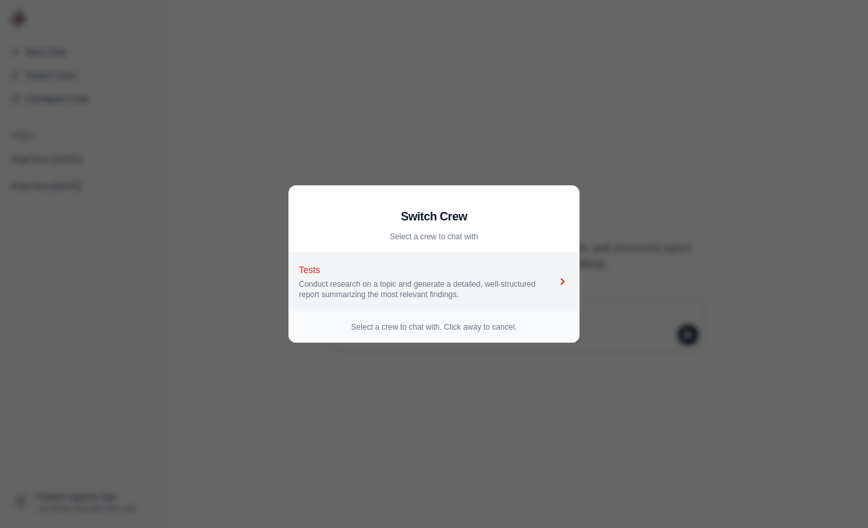
click at [564, 280] on icon at bounding box center [562, 281] width 13 height 13
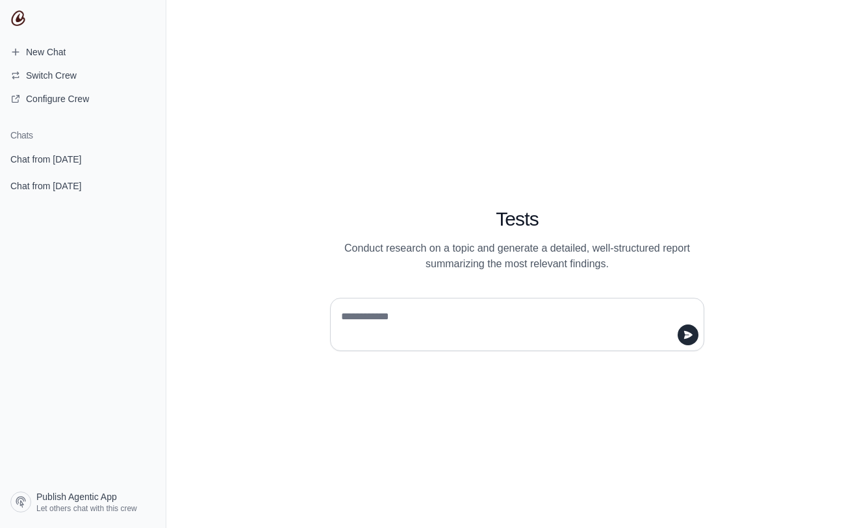
click at [287, 475] on div "Tests Conduct research on a topic and generate a detailed, well-structured repo…" at bounding box center [517, 264] width 702 height 528
click at [58, 104] on span "Configure Crew" at bounding box center [57, 98] width 63 height 13
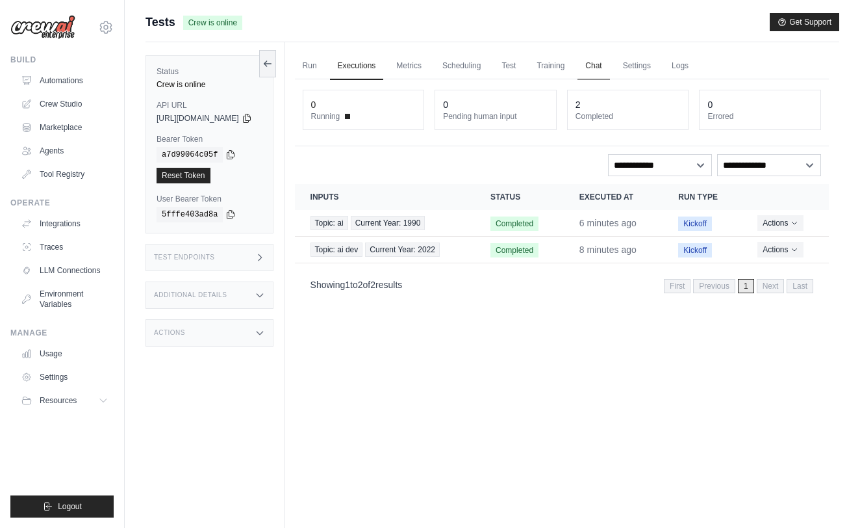
click at [609, 70] on link "Chat" at bounding box center [594, 66] width 32 height 27
click at [608, 71] on link "Chat" at bounding box center [594, 66] width 32 height 27
click at [609, 69] on link "Chat" at bounding box center [594, 66] width 32 height 27
click at [91, 105] on link "Crew Studio" at bounding box center [66, 104] width 98 height 21
click at [791, 221] on button "Actions" at bounding box center [782, 222] width 46 height 16
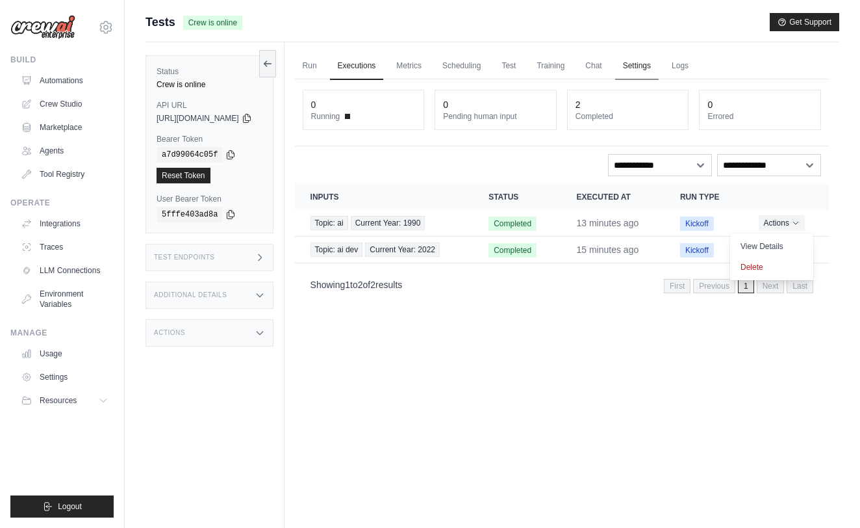
click at [659, 68] on link "Settings" at bounding box center [637, 66] width 44 height 27
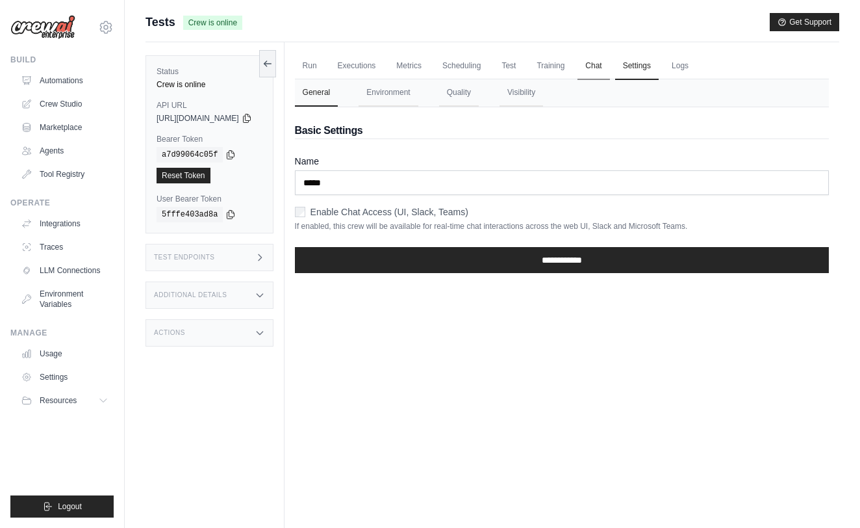
click at [609, 65] on link "Chat" at bounding box center [594, 66] width 32 height 27
click at [411, 99] on button "Environment" at bounding box center [388, 92] width 59 height 27
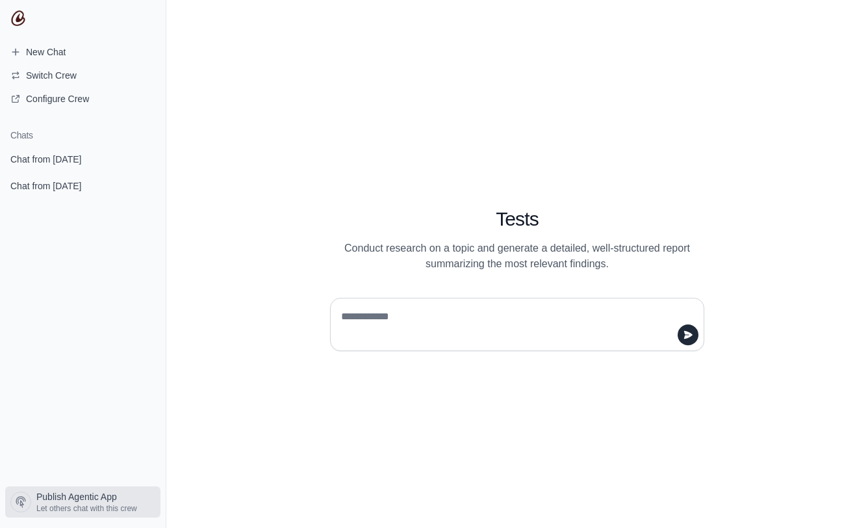
click at [79, 500] on span "Publish Agentic App" at bounding box center [76, 496] width 81 height 13
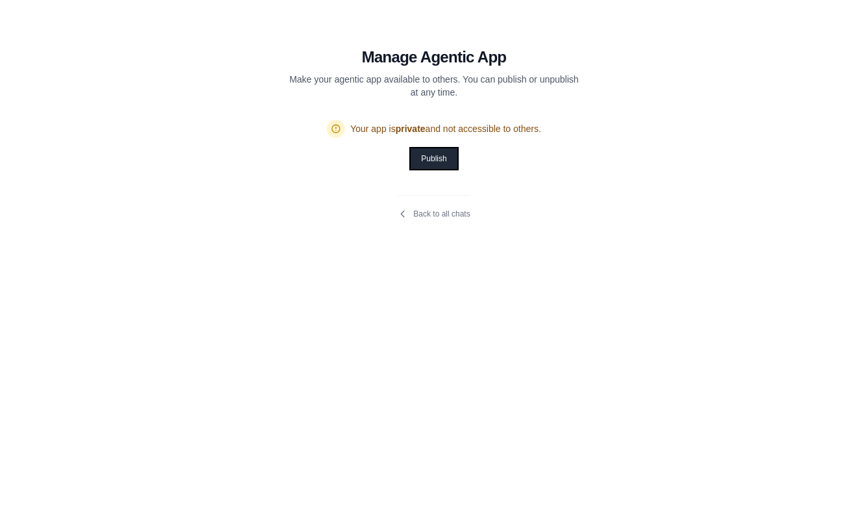
click at [432, 153] on button "Publish" at bounding box center [434, 158] width 46 height 21
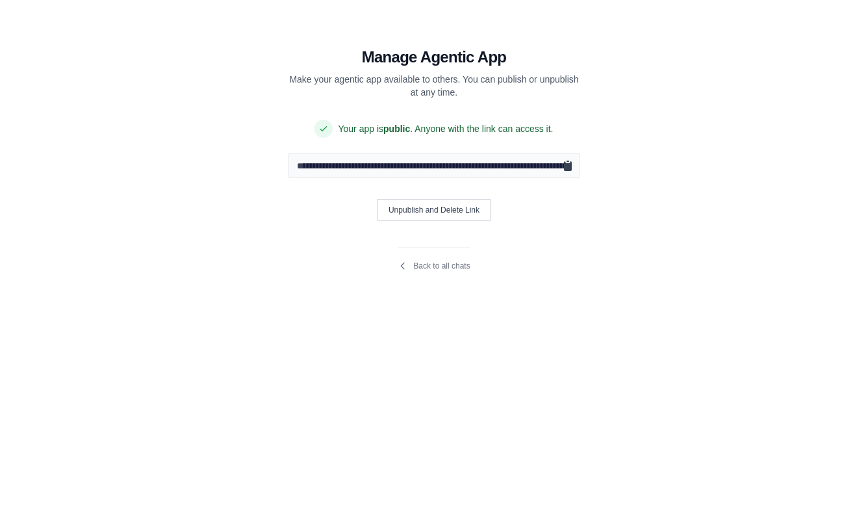
click at [565, 169] on icon "Copy public URL" at bounding box center [568, 166] width 8 height 10
click at [569, 166] on icon "Copy public URL" at bounding box center [568, 166] width 8 height 10
click at [487, 172] on input "**********" at bounding box center [433, 165] width 291 height 25
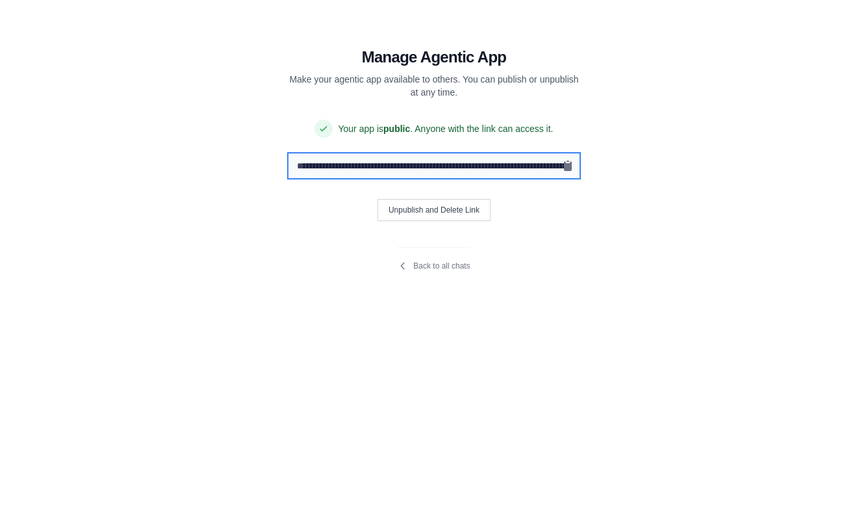
click at [487, 172] on input "**********" at bounding box center [433, 165] width 291 height 25
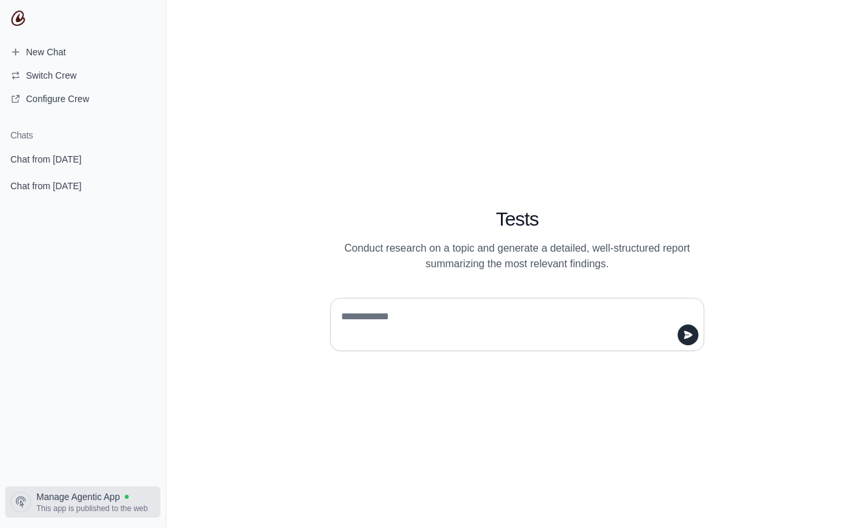
click at [83, 500] on span "Manage Agentic App" at bounding box center [77, 496] width 83 height 13
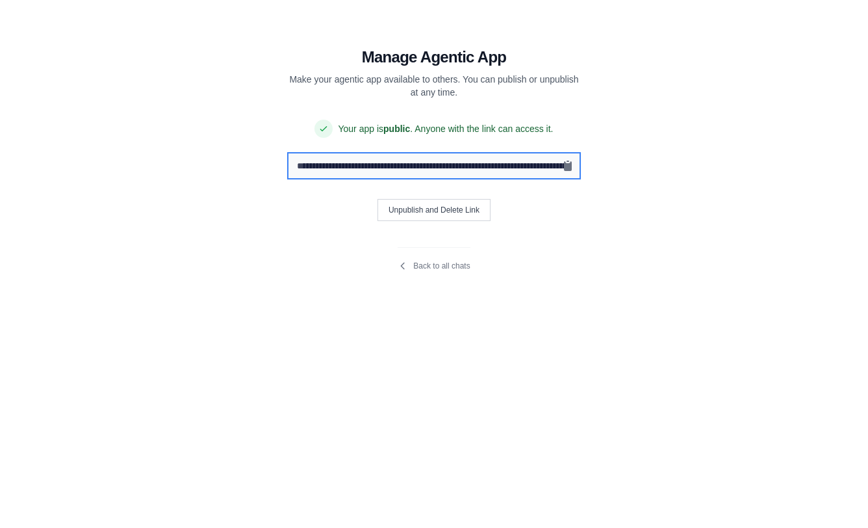
click at [503, 161] on input "**********" at bounding box center [433, 165] width 291 height 25
